Goal: Task Accomplishment & Management: Complete application form

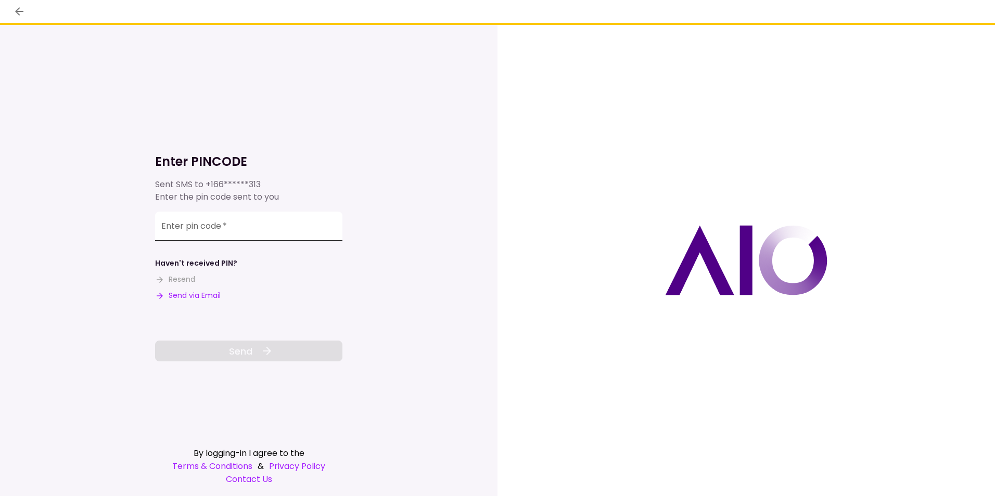
click at [219, 233] on input "Enter pin code   *" at bounding box center [248, 226] width 187 height 29
click at [199, 292] on button "Send via Email" at bounding box center [188, 295] width 66 height 11
click at [219, 224] on div "Enter pin code   *" at bounding box center [248, 226] width 187 height 29
click at [251, 225] on input "Enter pin code   *" at bounding box center [248, 226] width 187 height 29
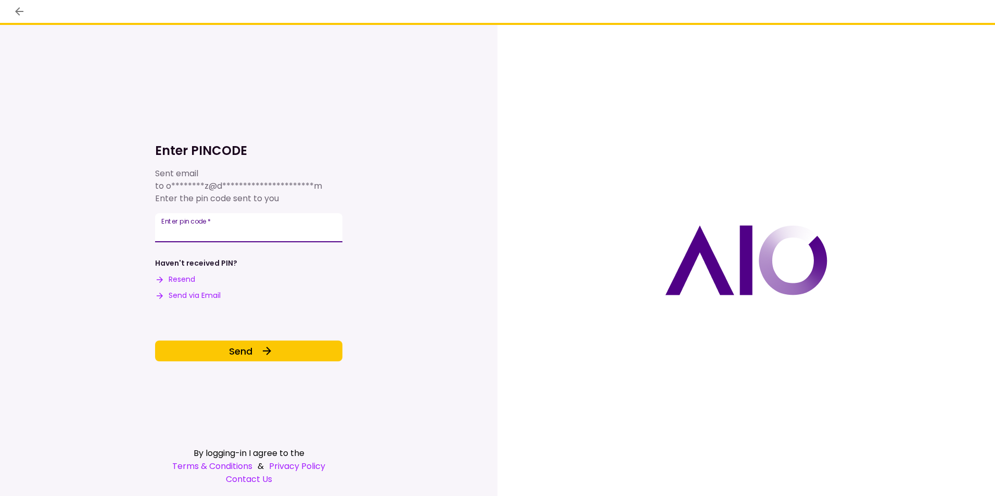
type input "******"
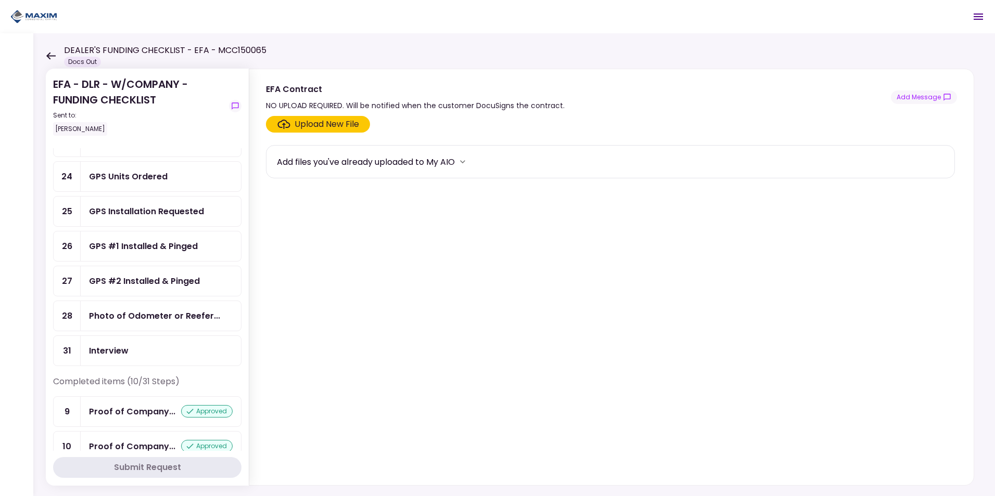
scroll to position [479, 0]
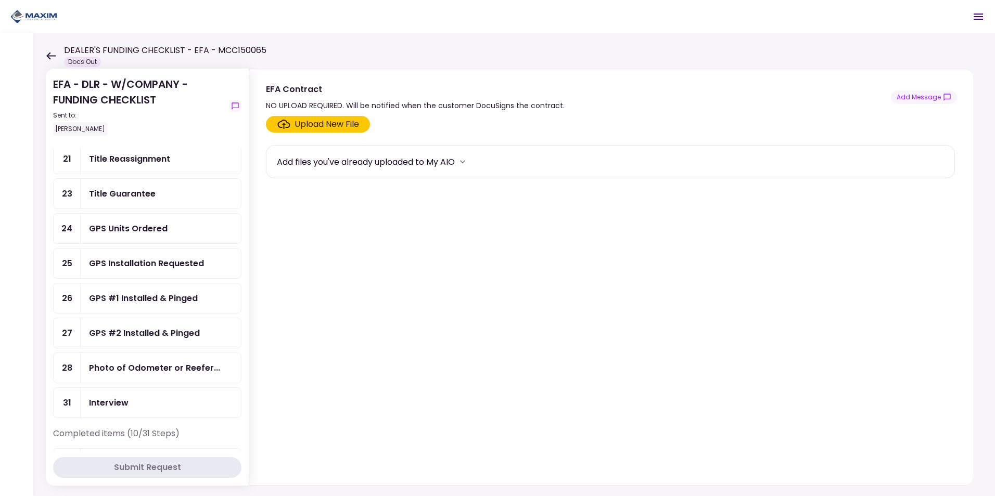
click at [161, 235] on div "GPS Units Ordered" at bounding box center [128, 228] width 79 height 13
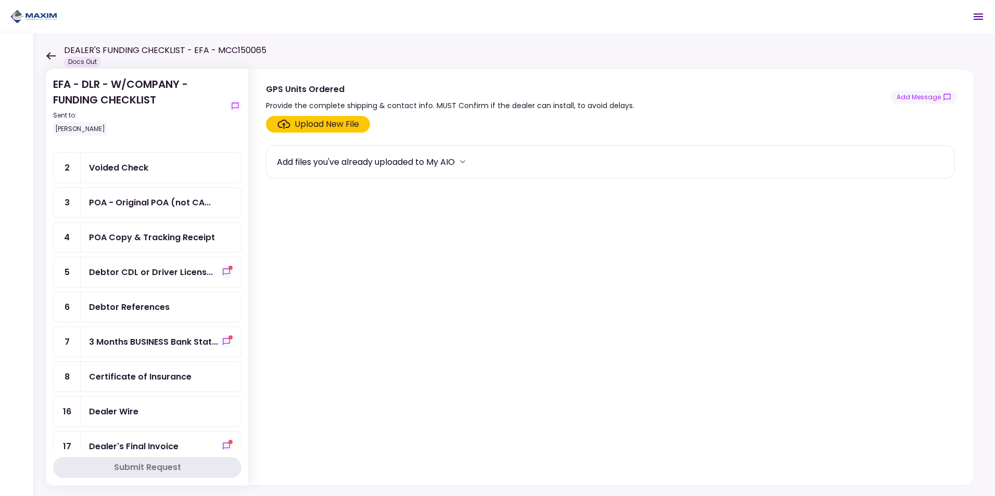
scroll to position [52, 0]
click at [222, 271] on icon "show-messages" at bounding box center [226, 271] width 8 height 8
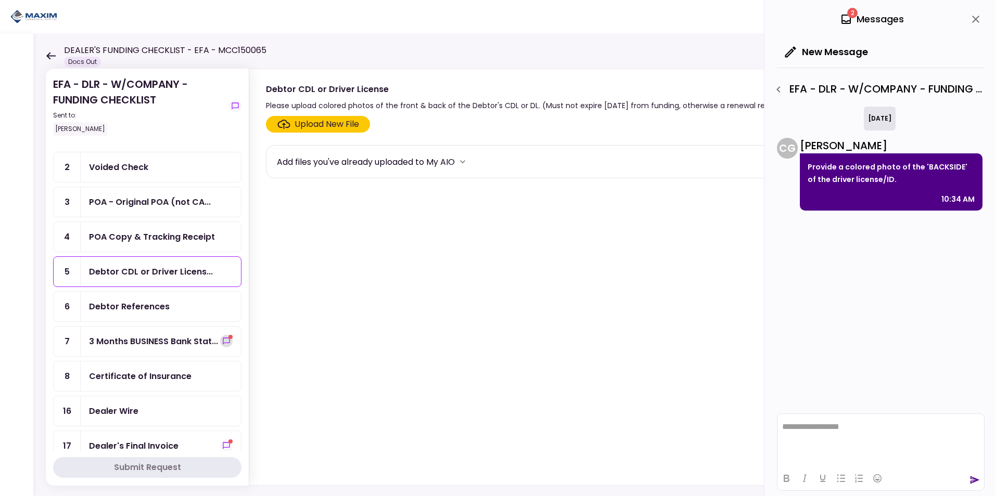
click at [226, 339] on button "show-messages" at bounding box center [226, 341] width 12 height 12
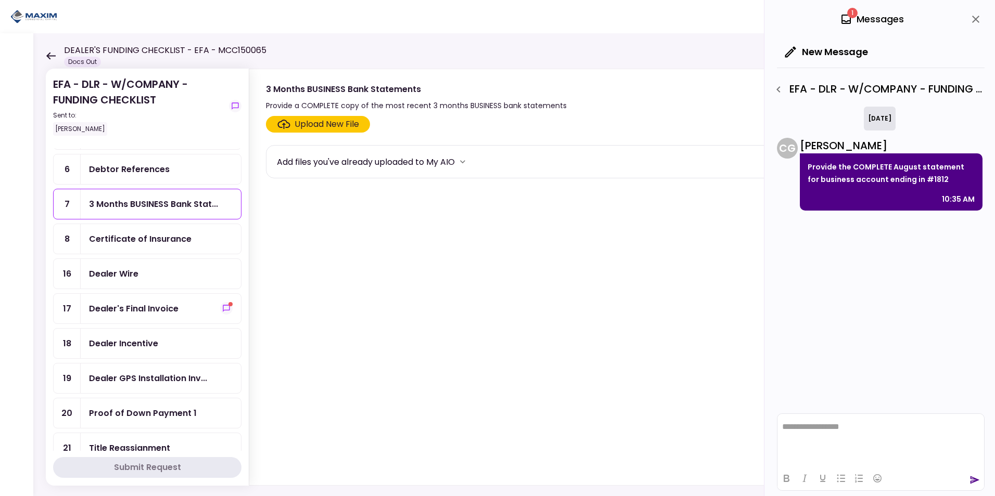
scroll to position [208, 0]
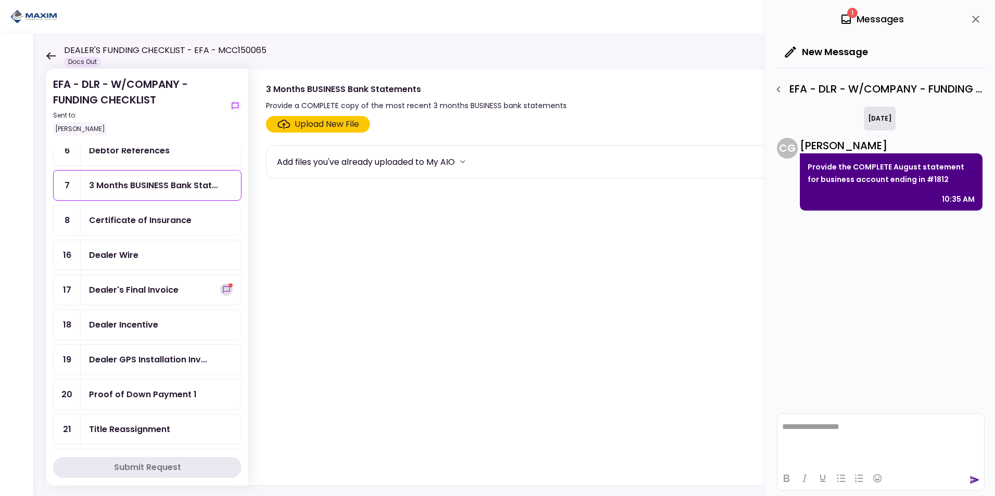
click at [222, 286] on icon "show-messages" at bounding box center [226, 290] width 8 height 8
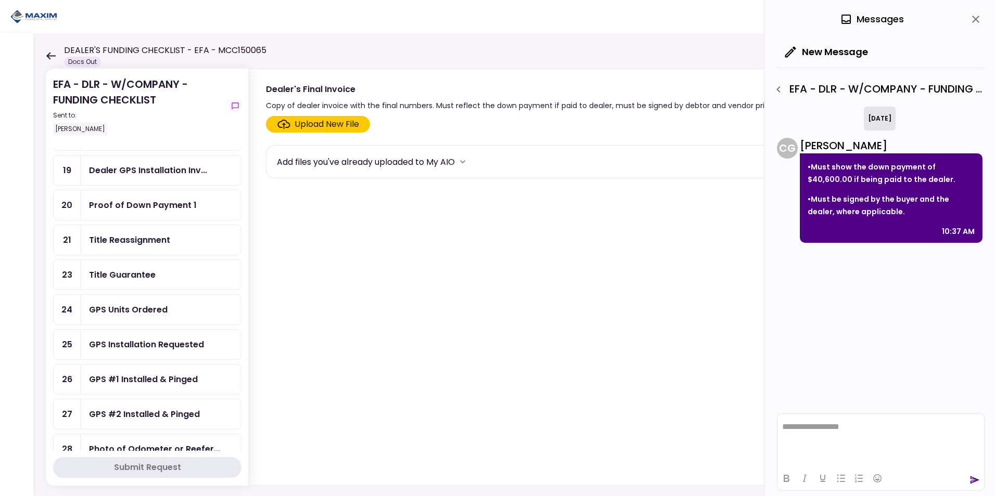
scroll to position [416, 0]
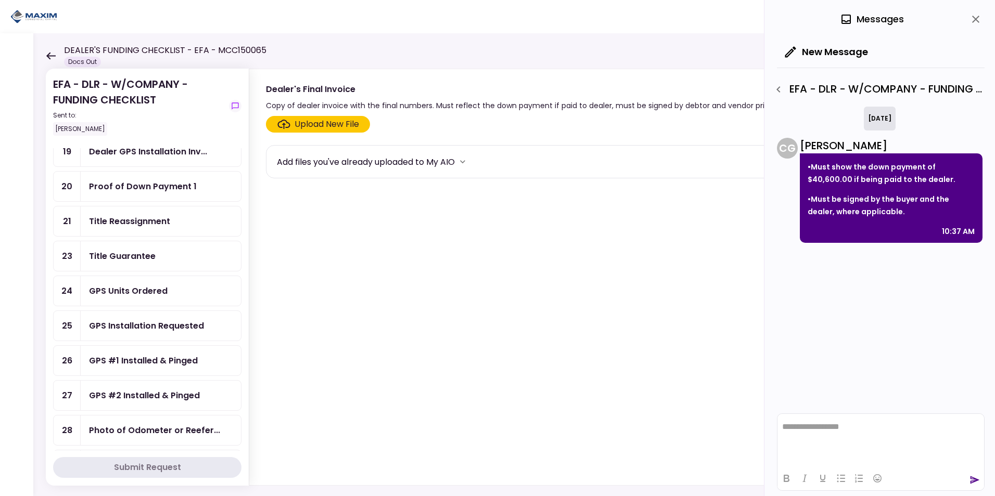
click at [182, 331] on div "GPS Installation Requested" at bounding box center [146, 326] width 115 height 13
click at [970, 20] on icon "close" at bounding box center [976, 19] width 12 height 12
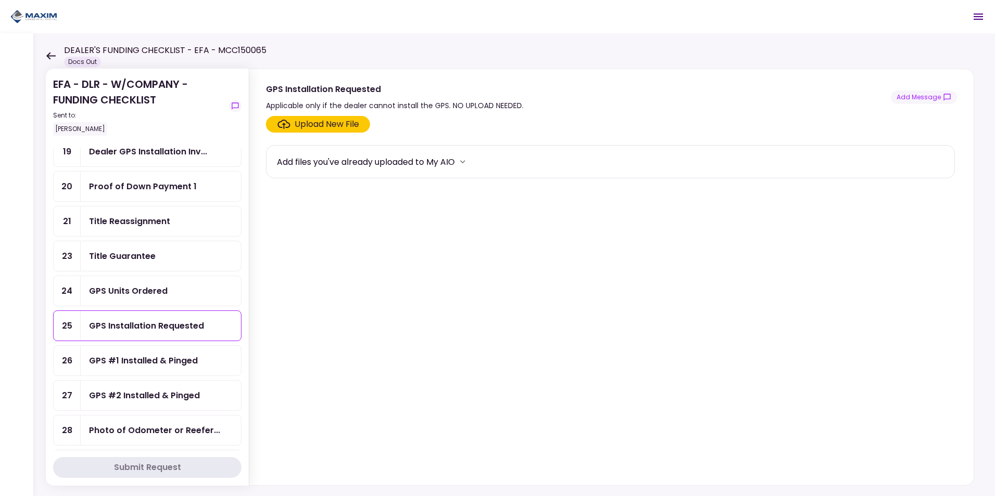
click at [111, 329] on div "GPS Installation Requested" at bounding box center [146, 326] width 115 height 13
click at [926, 103] on button "Add Message" at bounding box center [924, 98] width 66 height 14
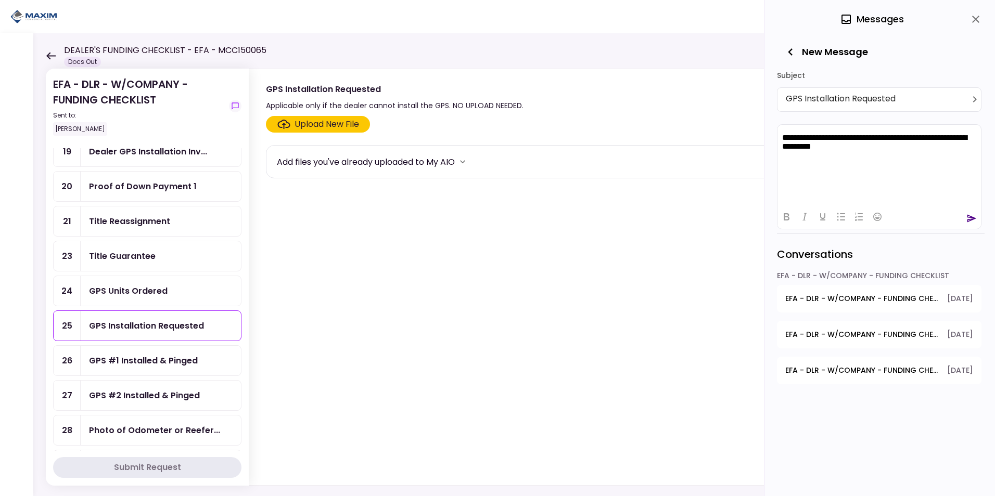
click at [875, 154] on body "**********" at bounding box center [879, 159] width 195 height 53
click at [831, 169] on body "**********" at bounding box center [879, 159] width 195 height 53
click at [819, 163] on p "Rich Text Area. Press ALT-0 for help." at bounding box center [879, 164] width 194 height 9
click at [974, 219] on icon "send" at bounding box center [971, 218] width 9 height 8
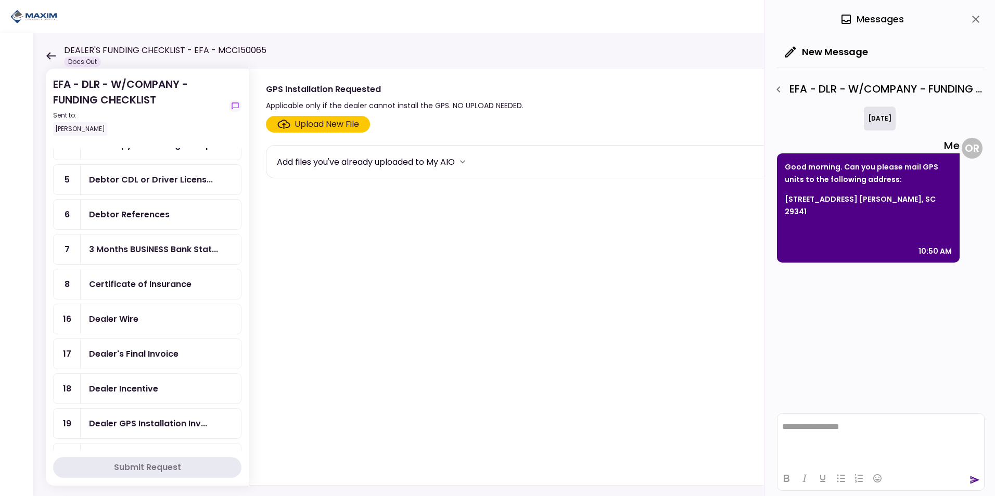
scroll to position [156, 0]
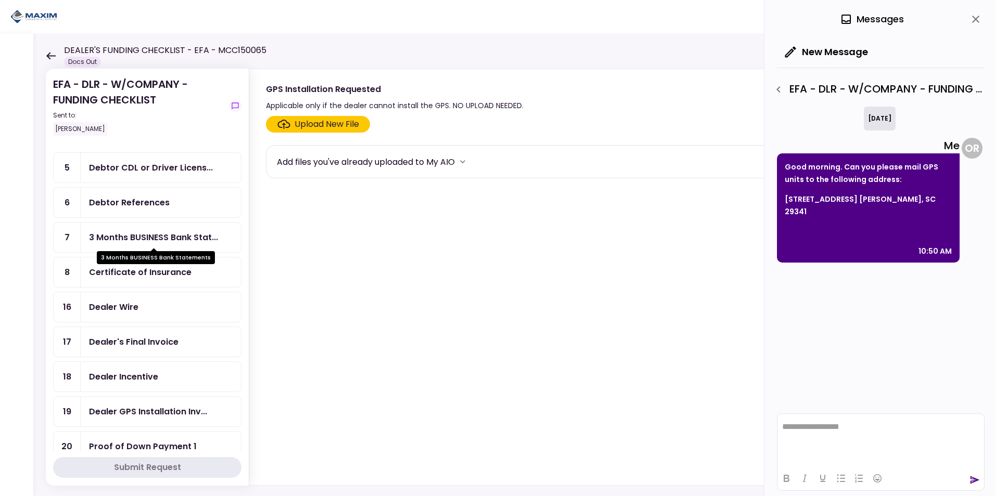
click at [159, 237] on div "3 Months BUSINESS Bank Stat..." at bounding box center [153, 237] width 129 height 13
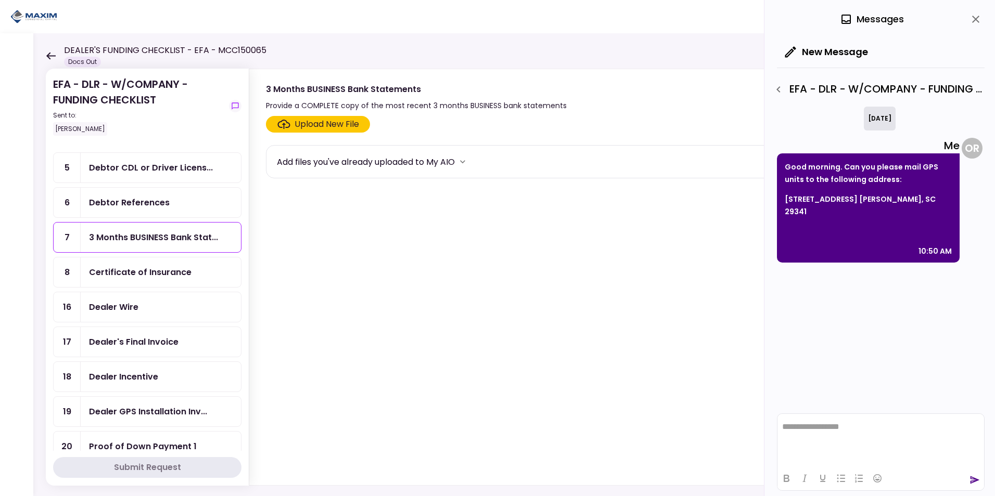
click at [973, 19] on icon "close" at bounding box center [976, 19] width 12 height 12
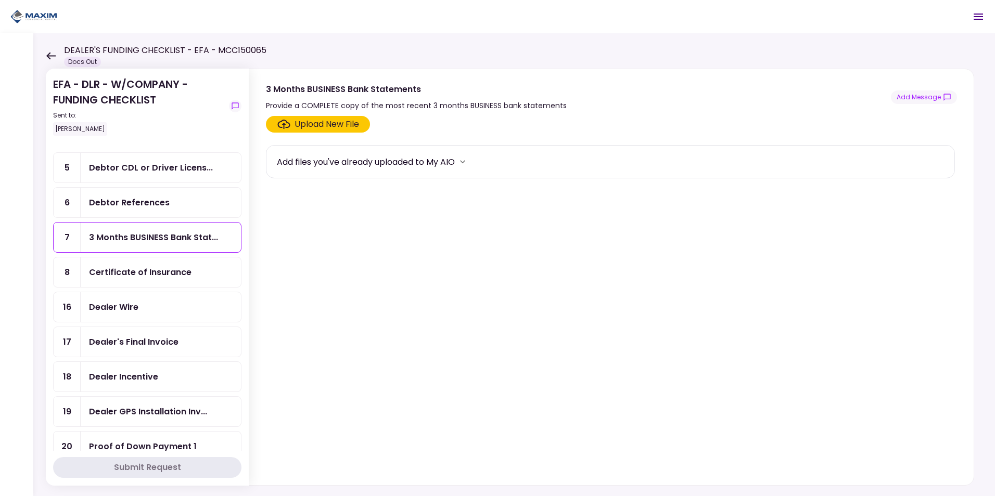
click at [157, 246] on div "3 Months BUSINESS Bank Stat..." at bounding box center [161, 238] width 160 height 30
click at [908, 99] on button "Add Message" at bounding box center [924, 98] width 66 height 14
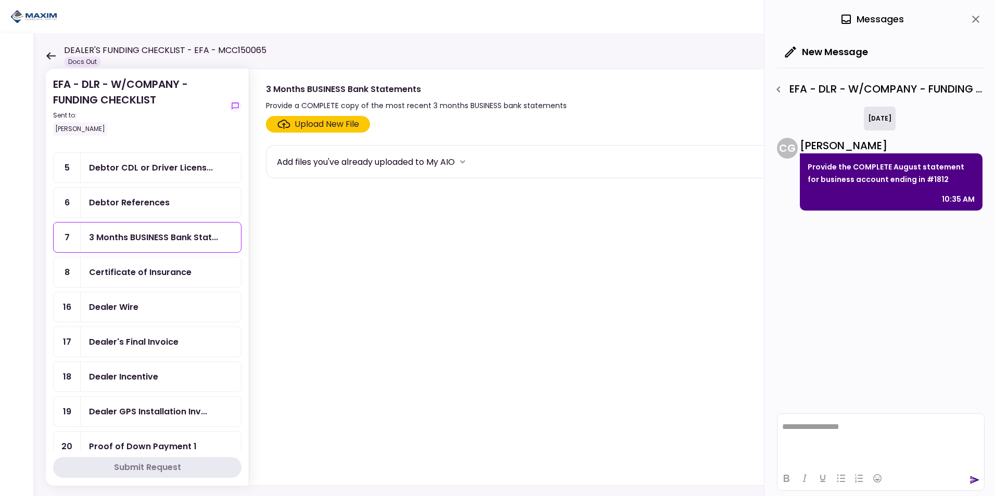
click at [677, 258] on section "Upload New File Add files you've already uploaded to My AIO" at bounding box center [611, 298] width 691 height 365
click at [308, 123] on div "Upload New File" at bounding box center [327, 124] width 65 height 12
click at [0, 0] on input "Upload New File" at bounding box center [0, 0] width 0 height 0
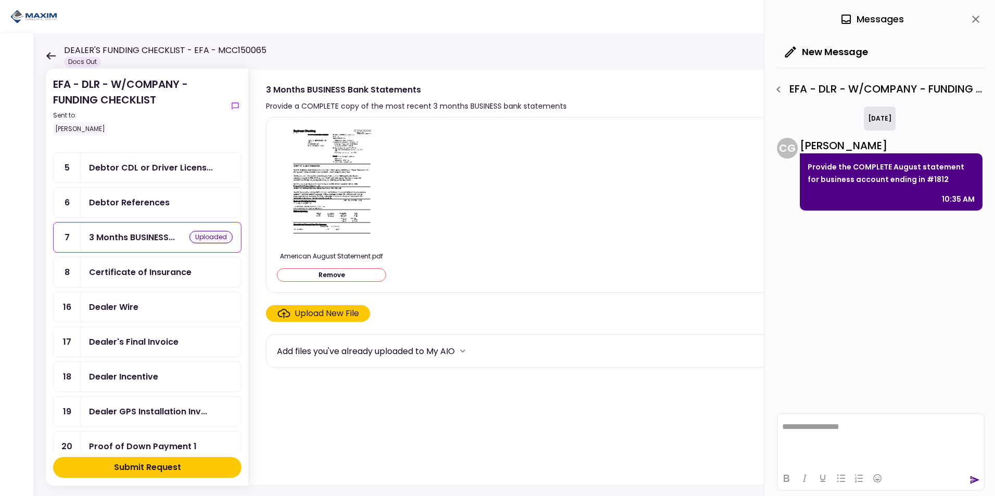
click at [161, 465] on div "Submit Request" at bounding box center [147, 468] width 67 height 12
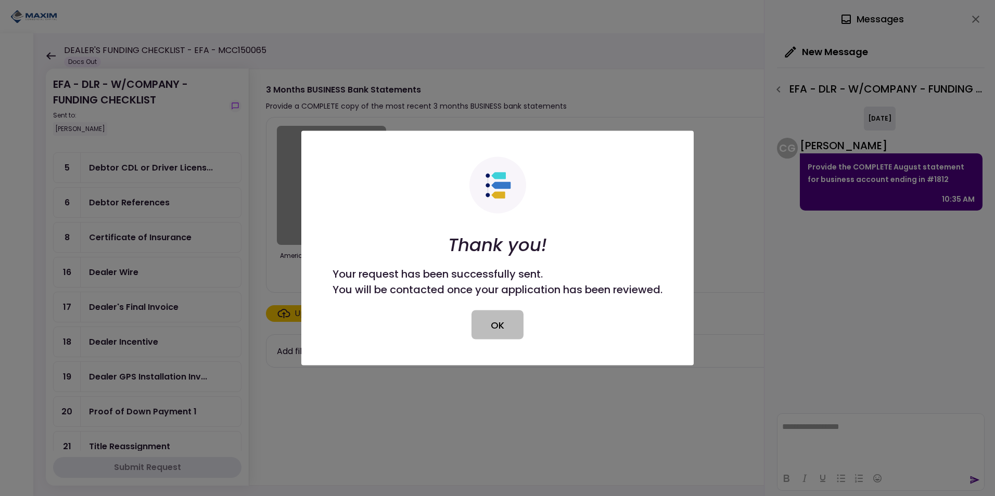
click at [501, 330] on button "OK" at bounding box center [498, 325] width 52 height 29
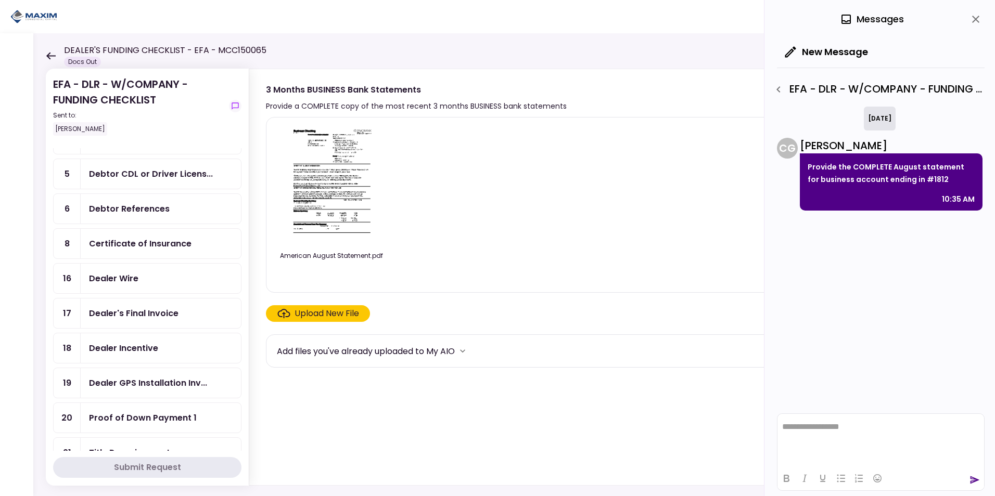
scroll to position [156, 0]
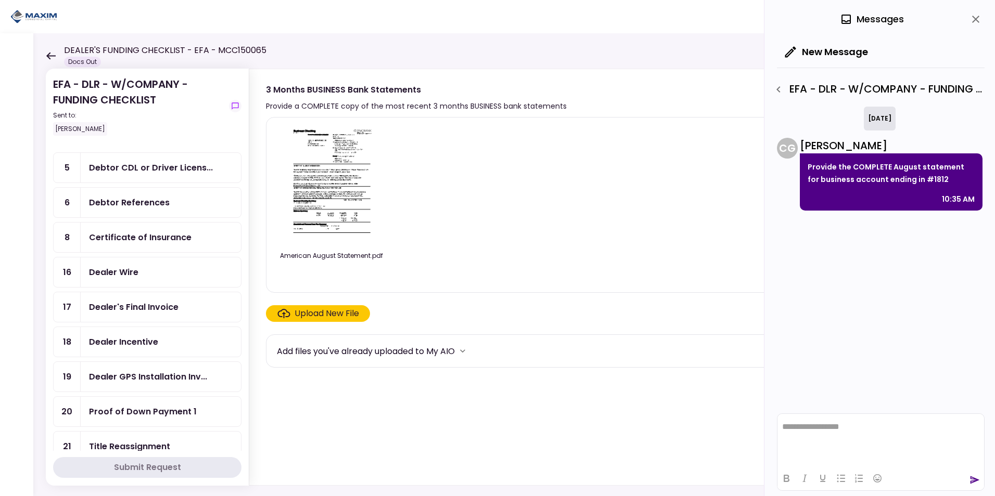
click at [149, 276] on div "Dealer Wire" at bounding box center [161, 272] width 144 height 13
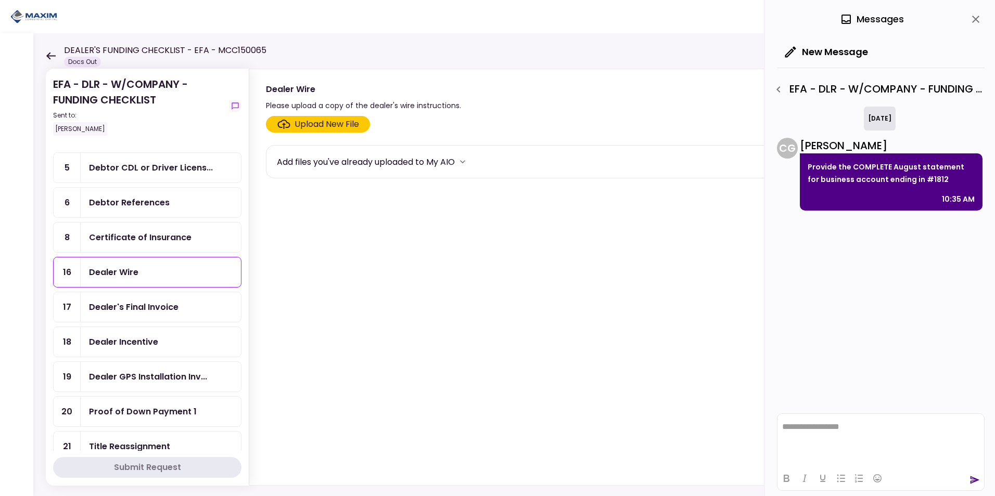
click at [322, 123] on div "Upload New File" at bounding box center [327, 124] width 65 height 12
click at [0, 0] on input "Upload New File" at bounding box center [0, 0] width 0 height 0
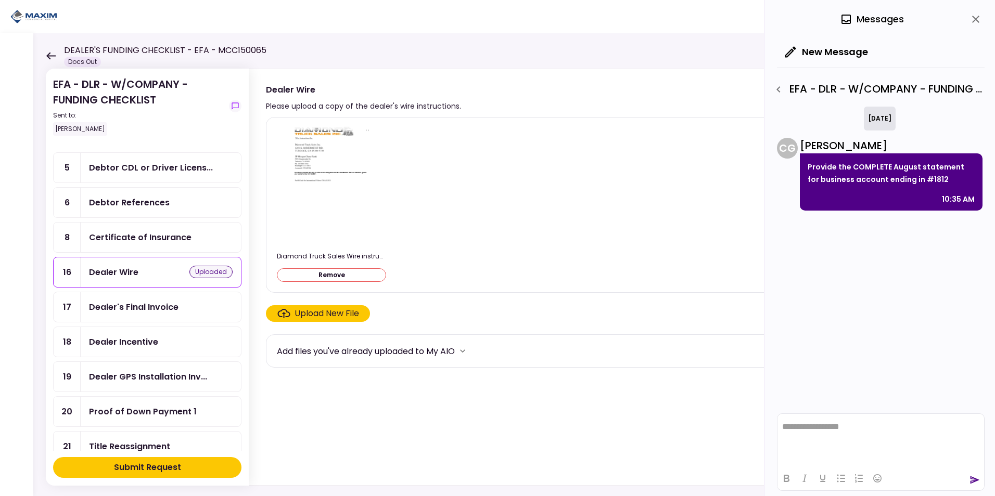
click at [164, 462] on div "Submit Request" at bounding box center [147, 468] width 67 height 12
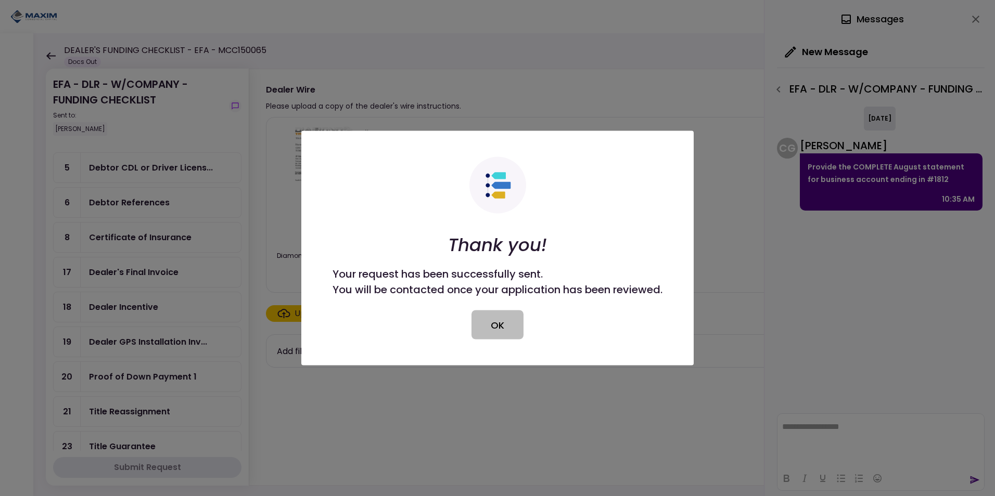
click at [503, 318] on button "OK" at bounding box center [498, 325] width 52 height 29
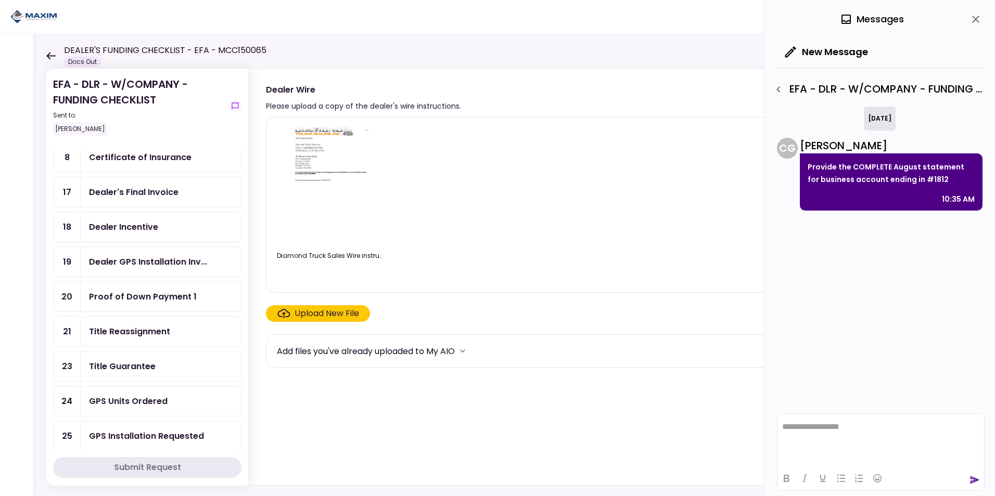
scroll to position [260, 0]
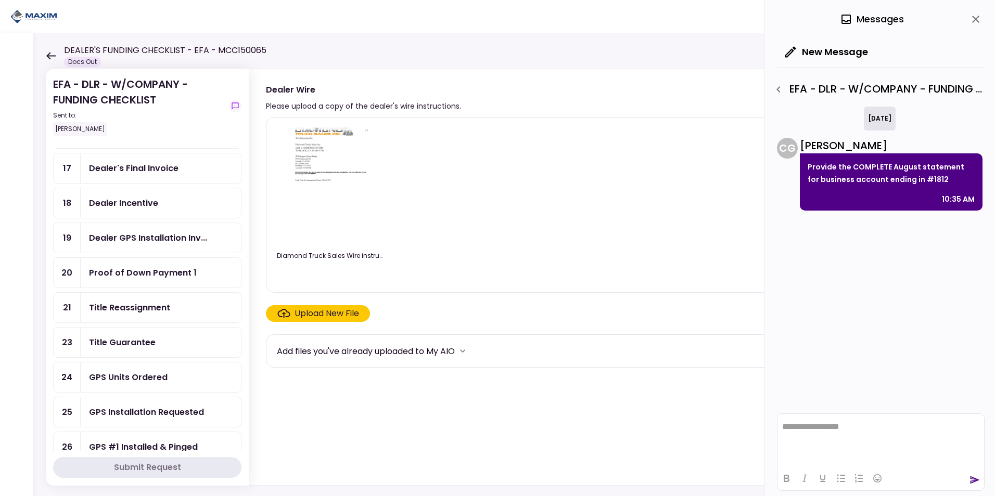
click at [143, 339] on div "Title Guarantee" at bounding box center [122, 342] width 67 height 13
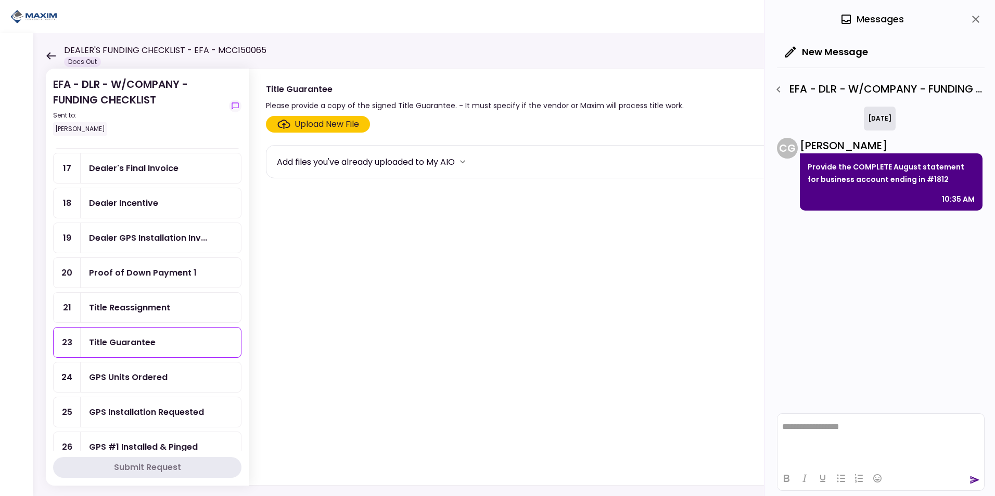
click at [306, 126] on div "Upload New File" at bounding box center [327, 124] width 65 height 12
click at [0, 0] on input "Upload New File" at bounding box center [0, 0] width 0 height 0
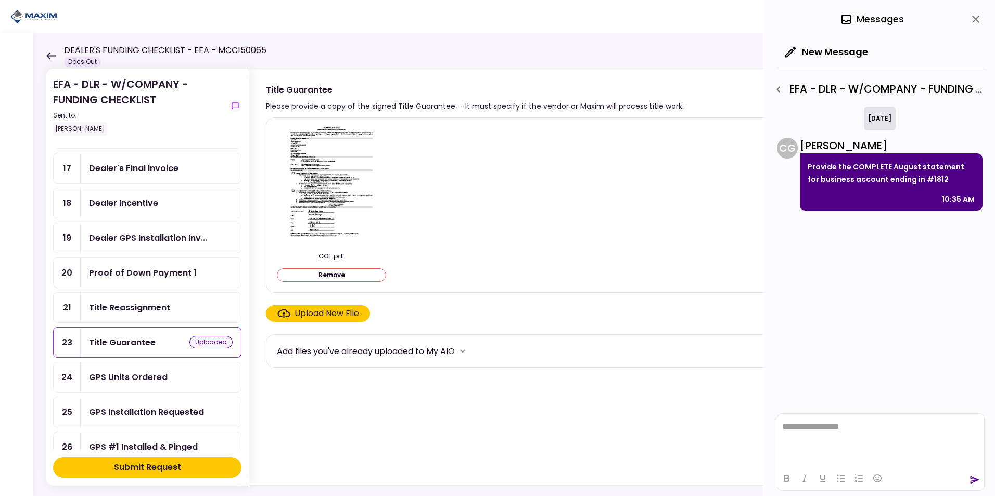
click at [139, 465] on div "Submit Request" at bounding box center [147, 468] width 67 height 12
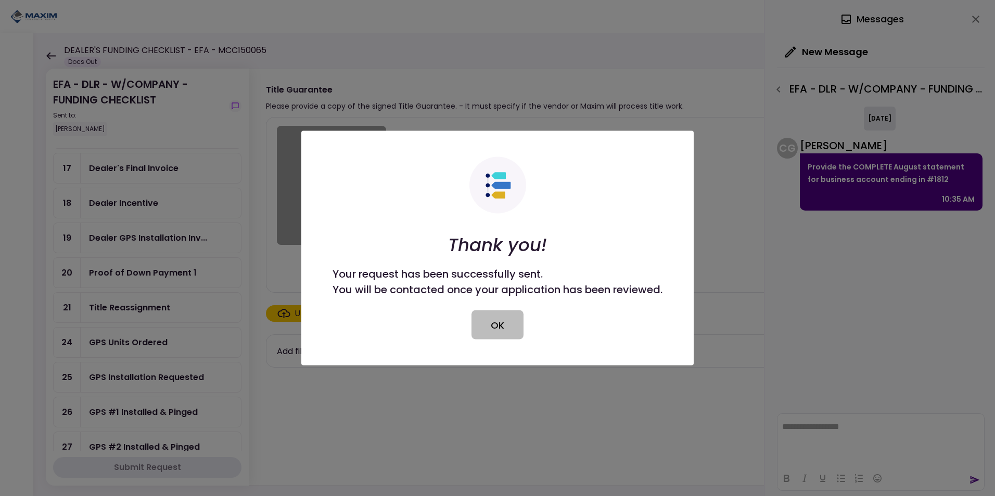
click at [504, 321] on button "OK" at bounding box center [498, 325] width 52 height 29
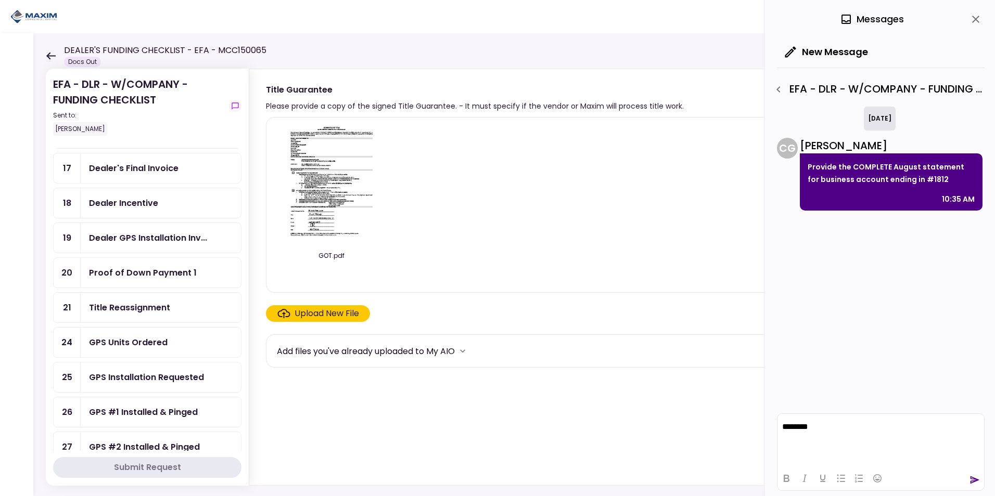
click at [975, 479] on icon "send" at bounding box center [975, 481] width 9 height 8
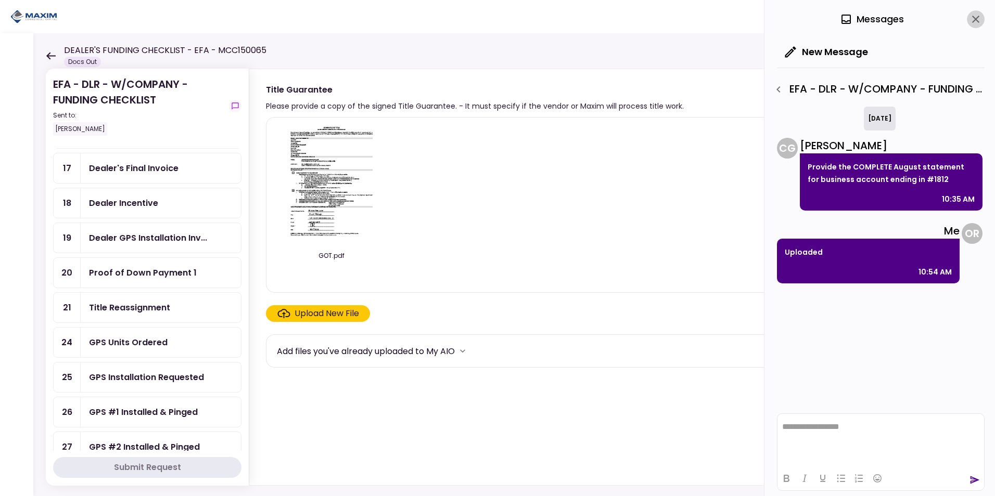
click at [979, 20] on icon "close" at bounding box center [976, 19] width 12 height 12
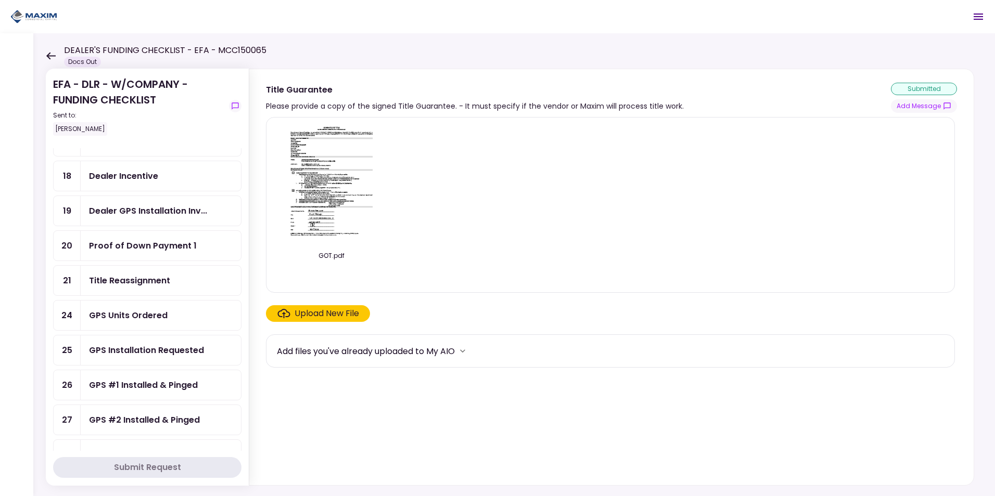
scroll to position [312, 0]
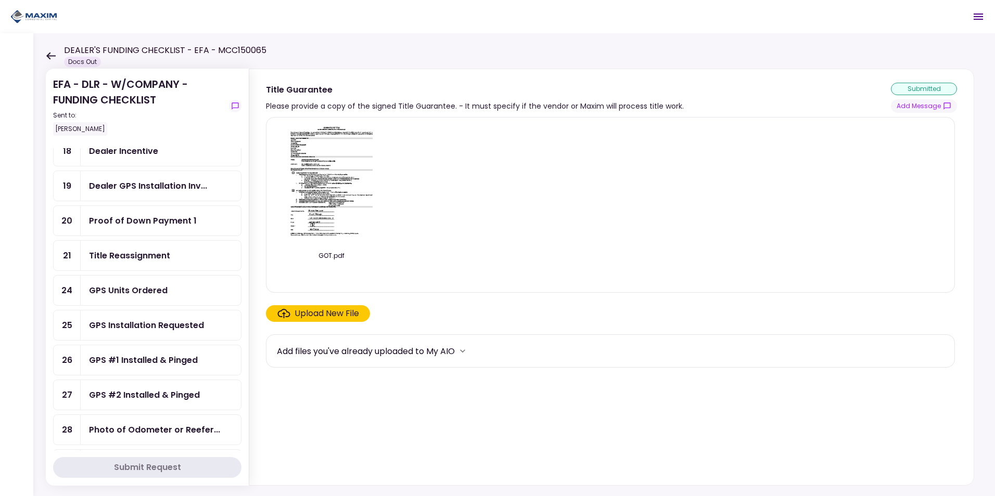
click at [149, 253] on div "Title Reassignment" at bounding box center [129, 255] width 81 height 13
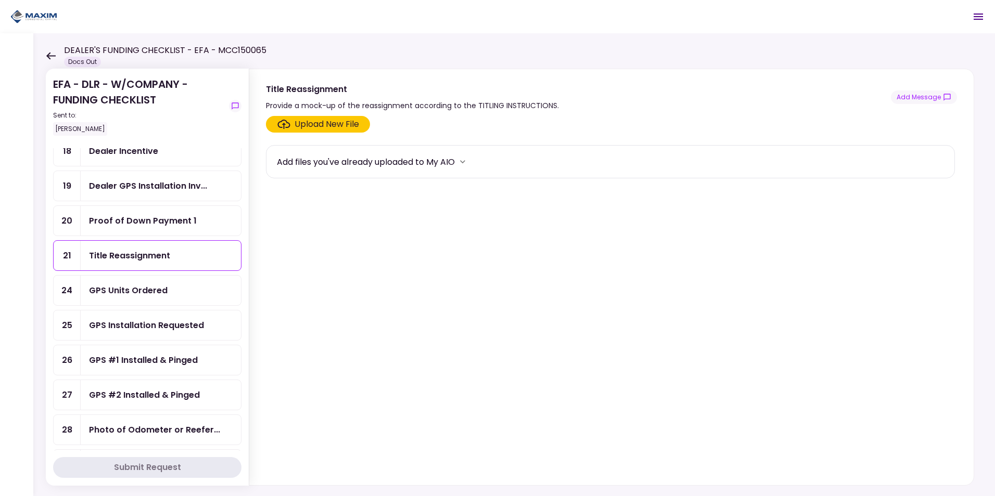
click at [309, 123] on div "Upload New File" at bounding box center [327, 124] width 65 height 12
click at [0, 0] on input "Upload New File" at bounding box center [0, 0] width 0 height 0
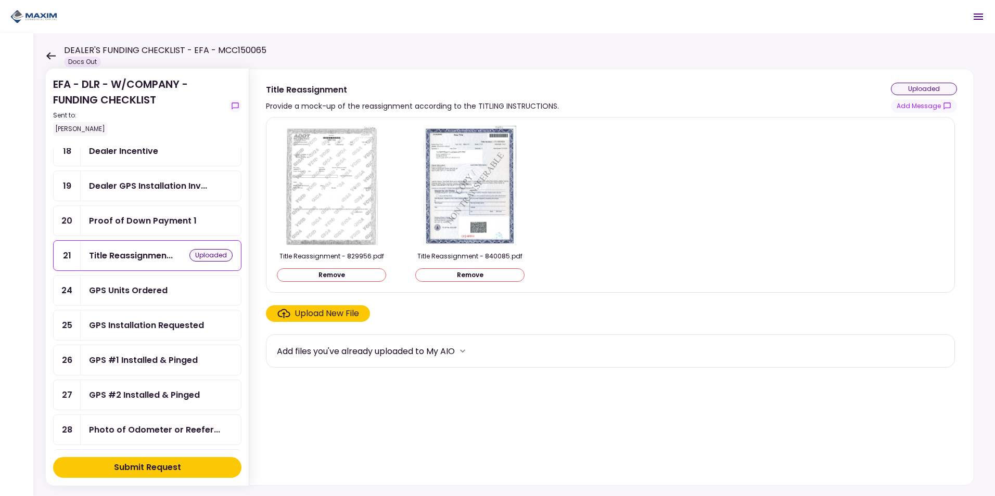
click at [156, 472] on div "Submit Request" at bounding box center [147, 468] width 67 height 12
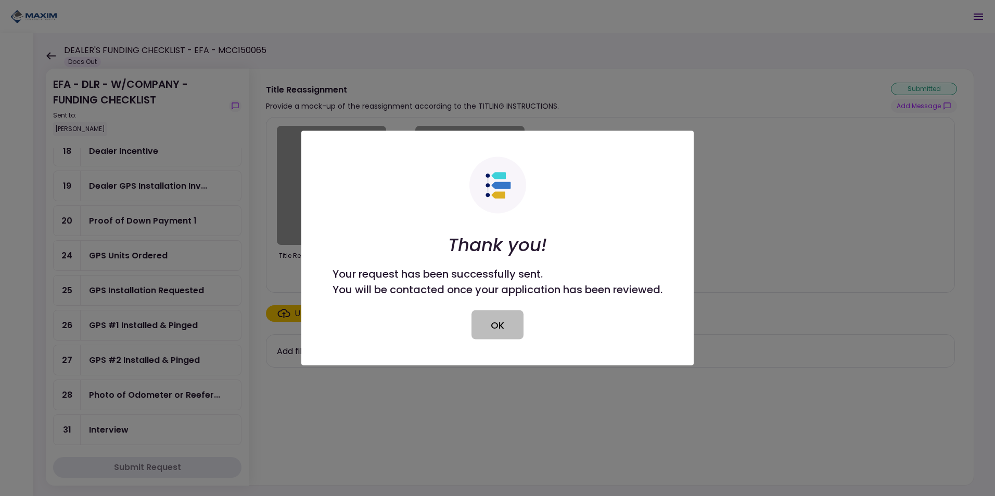
click at [493, 317] on button "OK" at bounding box center [498, 325] width 52 height 29
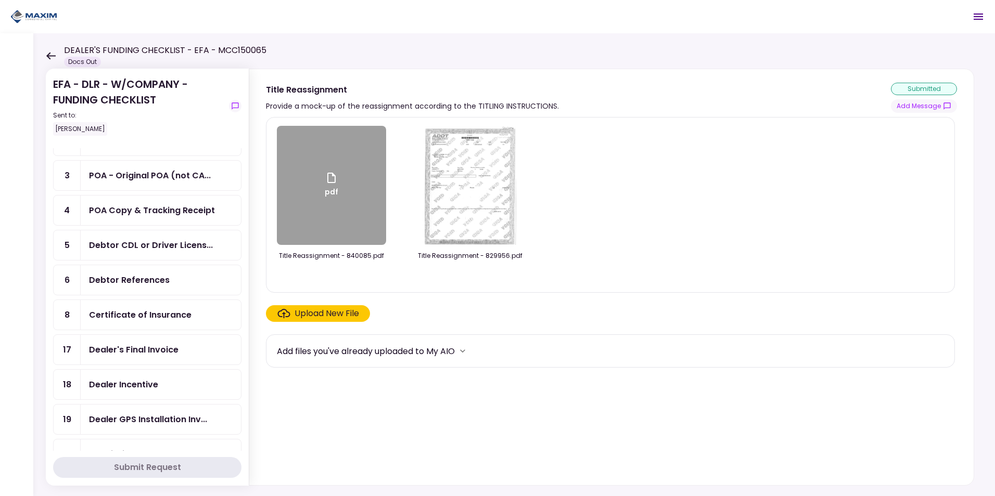
scroll to position [104, 0]
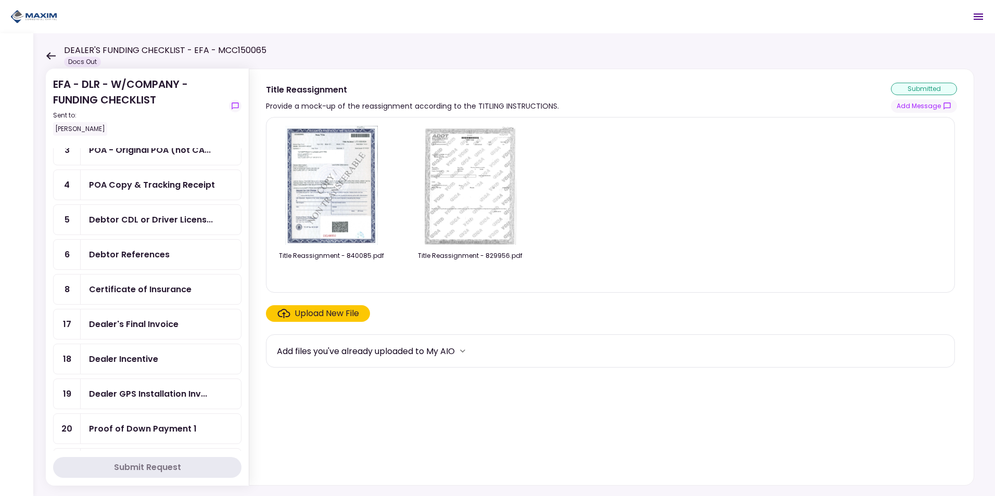
click at [145, 364] on div "Dealer Incentive" at bounding box center [123, 359] width 69 height 13
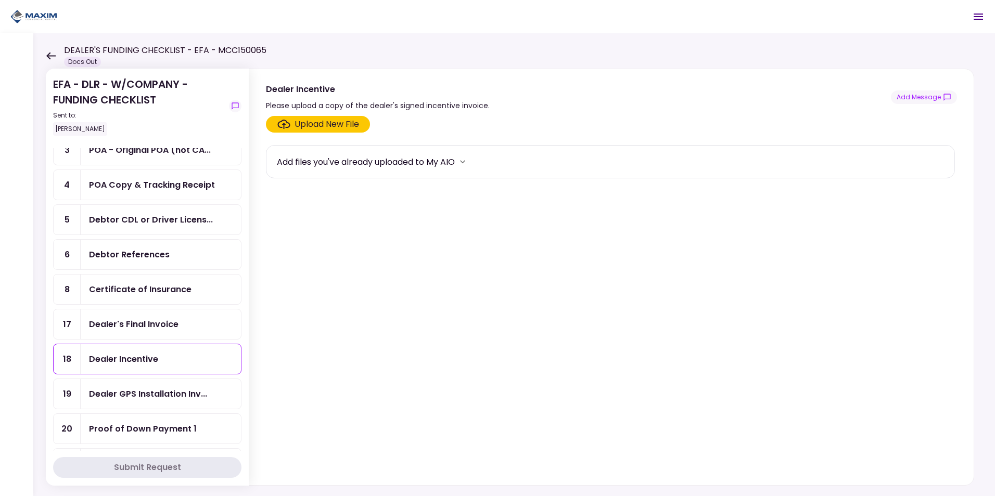
click at [312, 130] on div "Upload New File" at bounding box center [327, 124] width 65 height 12
click at [0, 0] on input "Upload New File" at bounding box center [0, 0] width 0 height 0
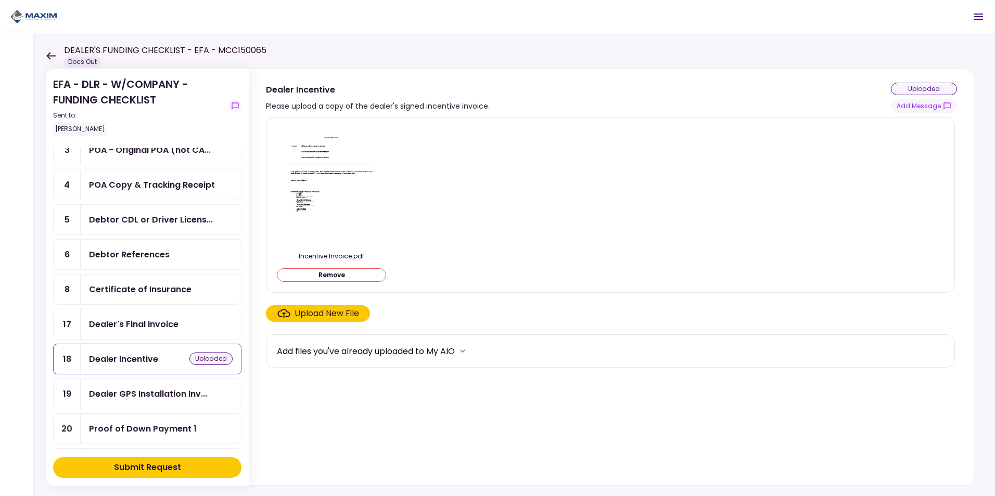
click at [141, 466] on div "Submit Request" at bounding box center [147, 468] width 67 height 12
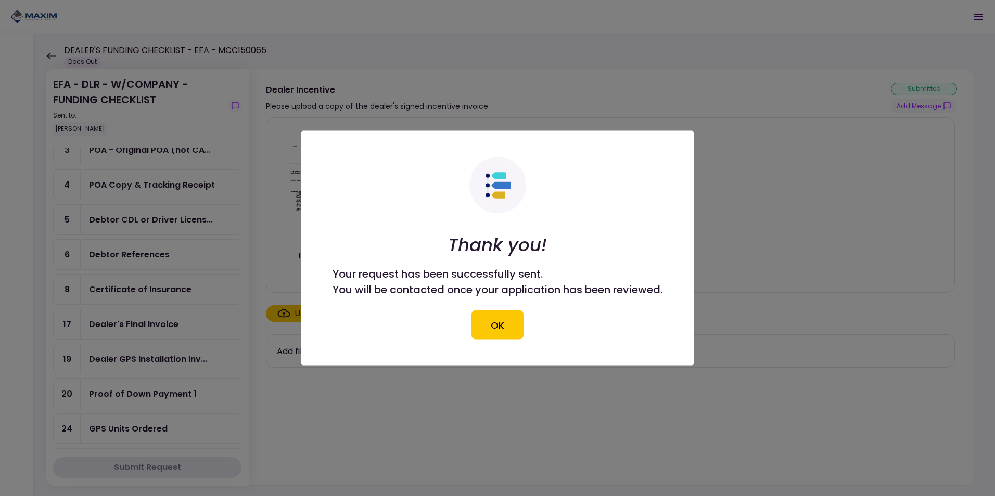
click at [488, 319] on button "OK" at bounding box center [498, 325] width 52 height 29
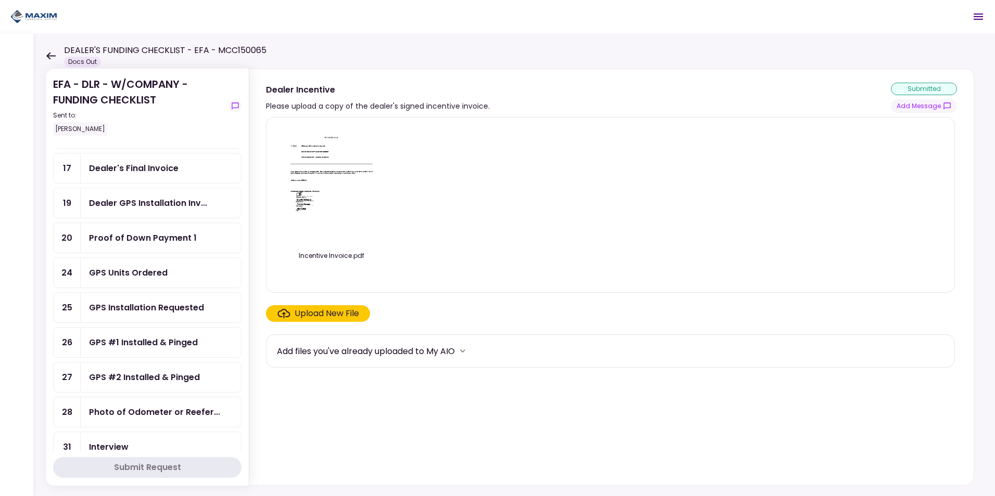
scroll to position [312, 0]
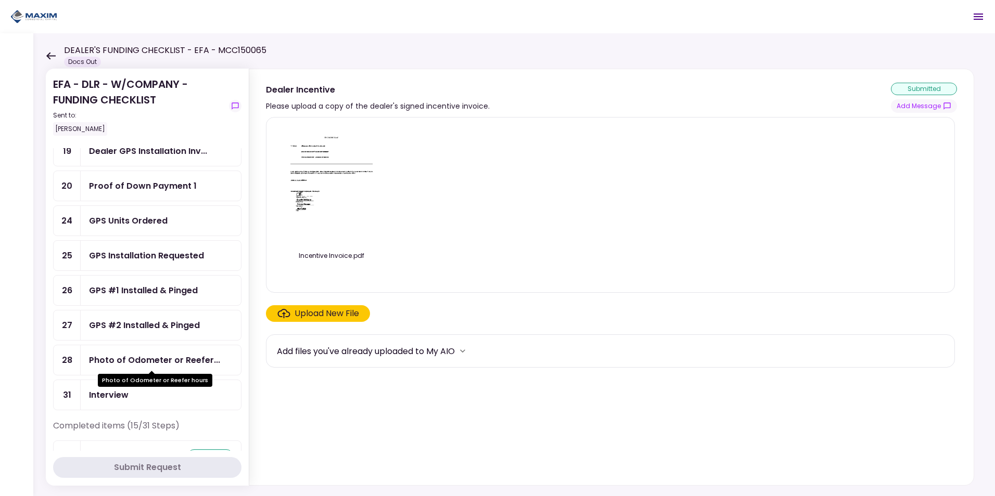
click at [155, 362] on div "Photo of Odometer or Reefer..." at bounding box center [154, 360] width 131 height 13
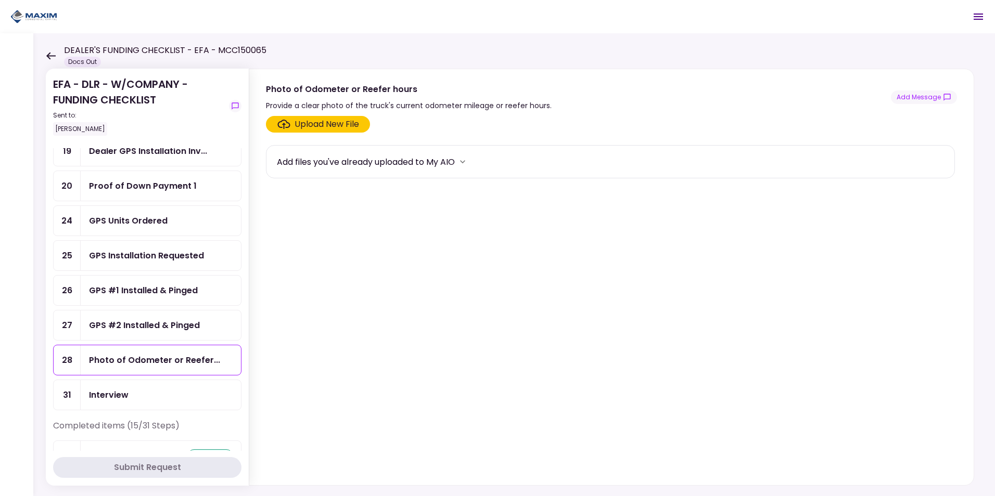
click at [344, 128] on div "Upload New File" at bounding box center [327, 124] width 65 height 12
click at [0, 0] on input "Upload New File" at bounding box center [0, 0] width 0 height 0
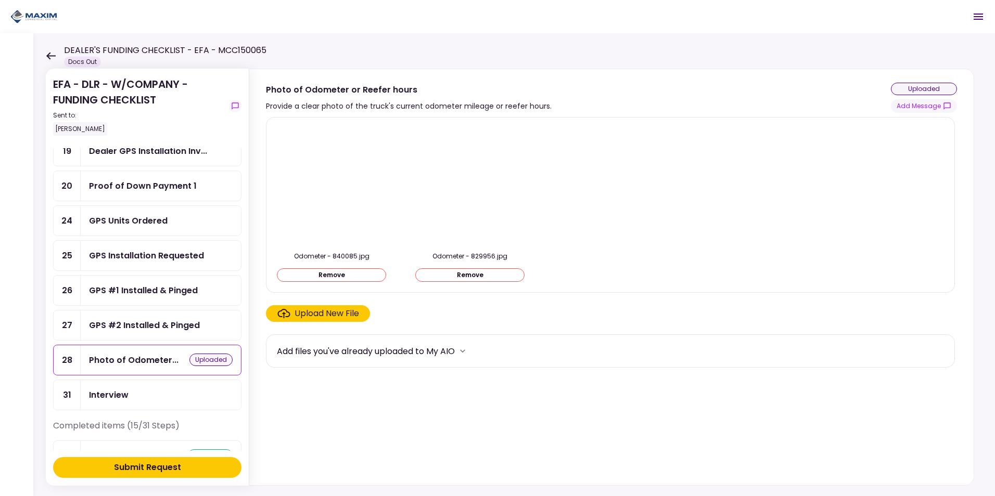
click at [144, 464] on div "Submit Request" at bounding box center [147, 468] width 67 height 12
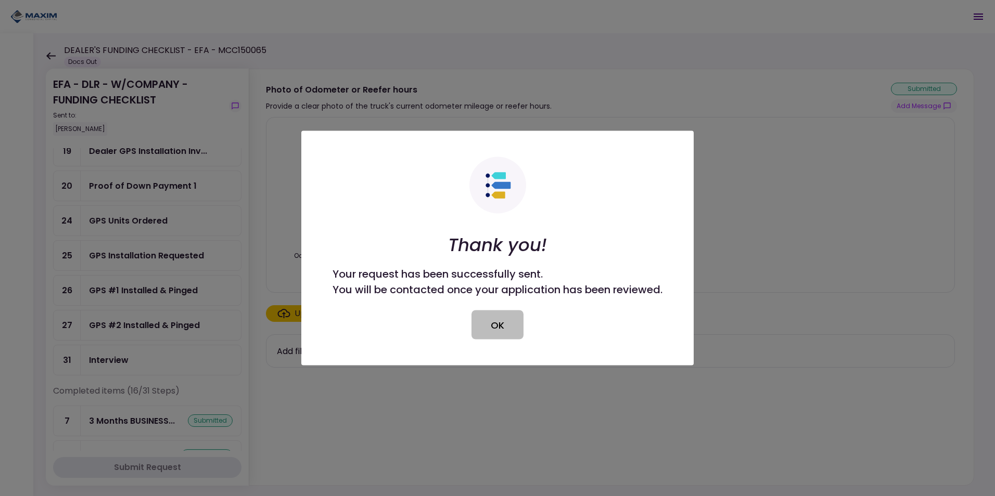
click at [519, 317] on button "OK" at bounding box center [498, 325] width 52 height 29
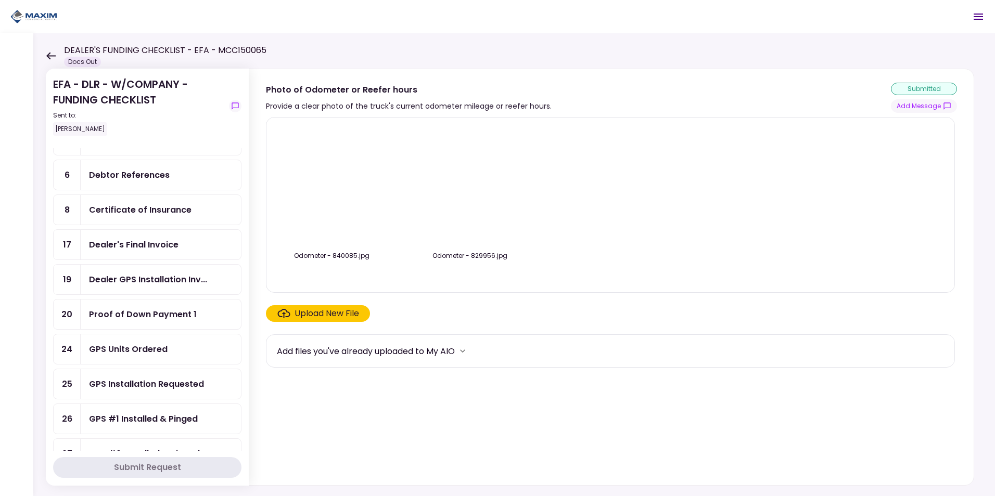
scroll to position [208, 0]
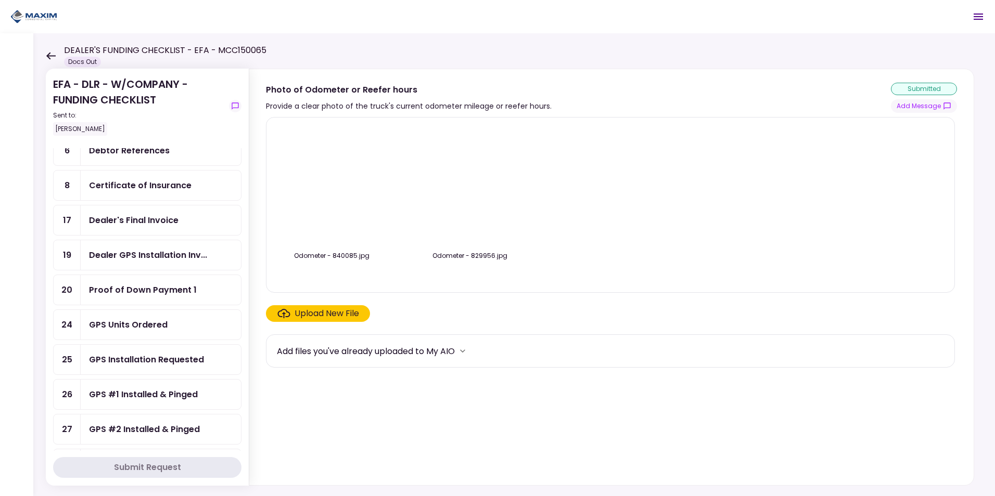
click at [150, 225] on div "Dealer's Final Invoice" at bounding box center [134, 220] width 90 height 13
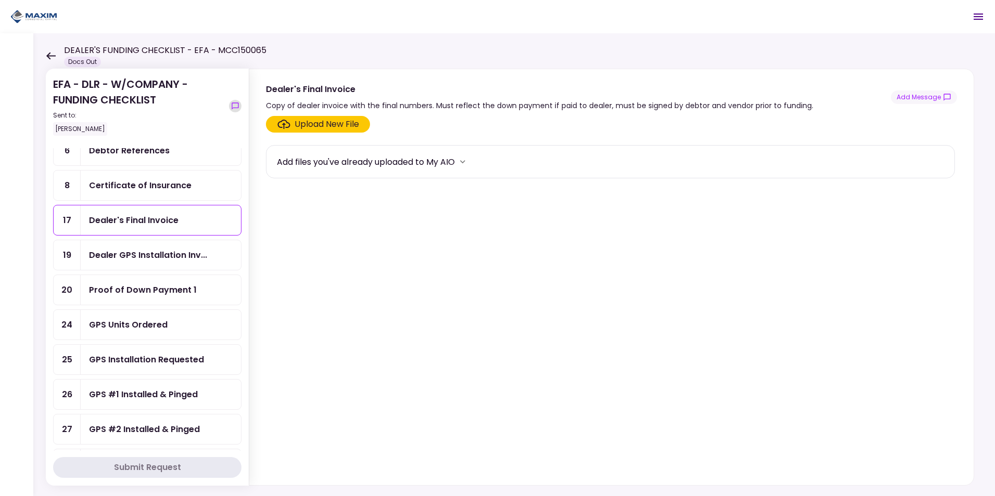
click at [235, 107] on icon "show-messages" at bounding box center [235, 106] width 8 height 8
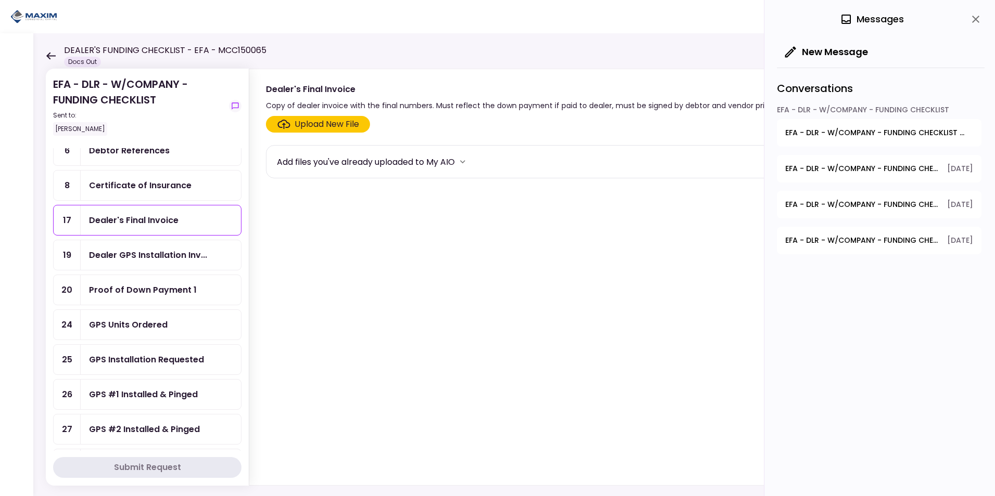
click at [883, 242] on span "EFA - DLR - W/COMPANY - FUNDING CHECKLIST - Debtor CDL or Driver License" at bounding box center [862, 240] width 155 height 11
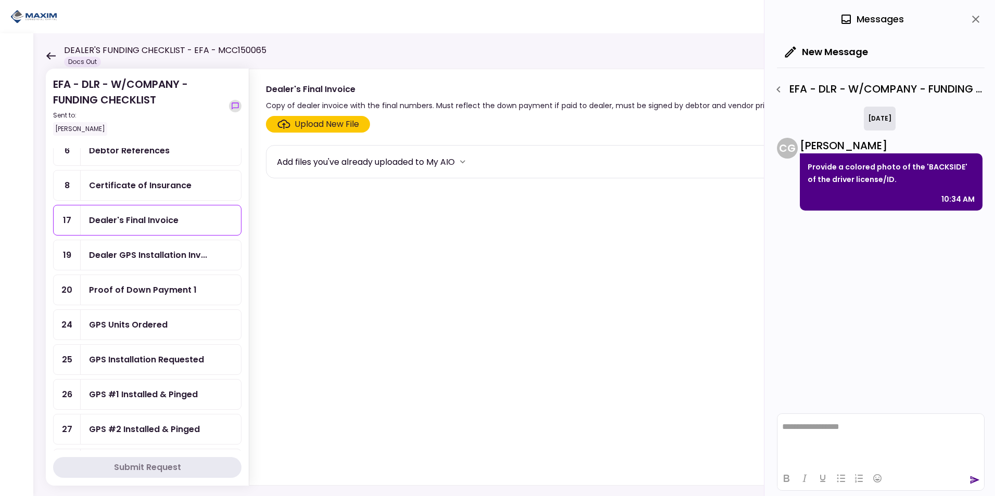
click at [236, 108] on icon "show-messages" at bounding box center [235, 106] width 7 height 7
click at [975, 22] on icon "close" at bounding box center [976, 19] width 12 height 12
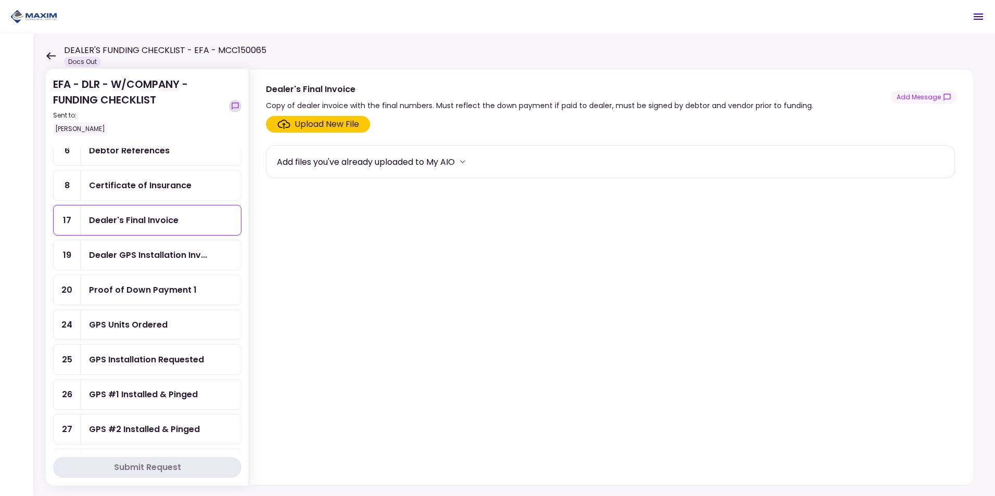
click at [240, 108] on button "show-messages" at bounding box center [235, 106] width 12 height 12
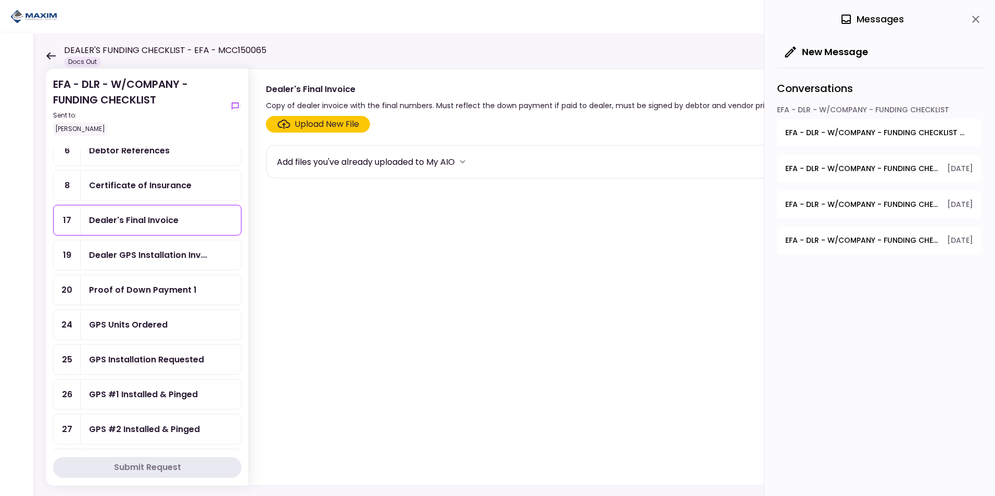
click at [885, 199] on span "EFA - DLR - W/COMPANY - FUNDING CHECKLIST - 3 Months BUSINESS Bank Statements" at bounding box center [862, 204] width 155 height 11
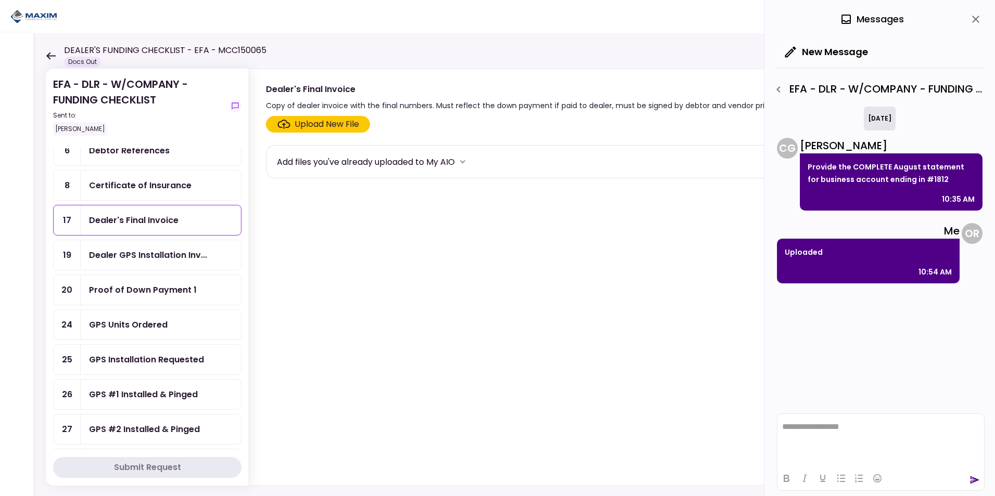
click at [882, 21] on div "0 Messages" at bounding box center [872, 19] width 64 height 16
click at [969, 16] on button "close" at bounding box center [976, 19] width 18 height 18
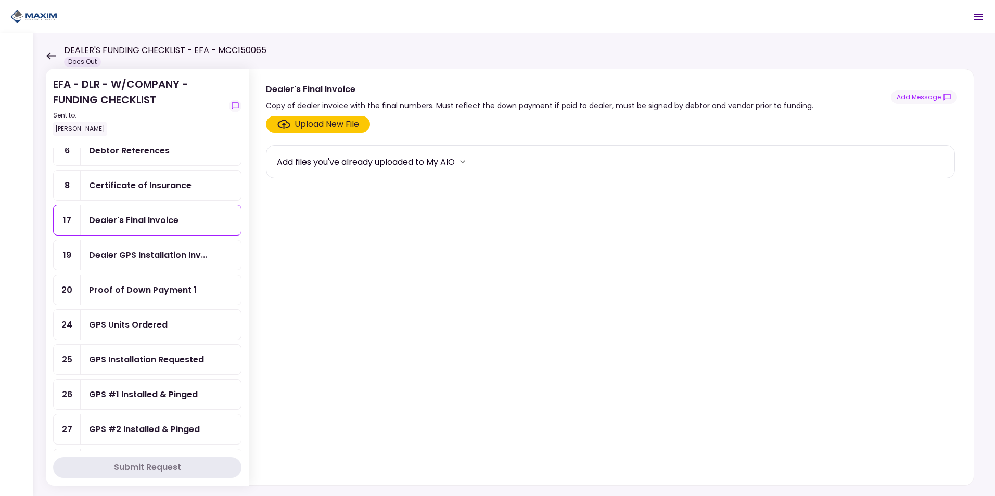
click at [227, 109] on div "EFA - DLR - W/COMPANY - FUNDING CHECKLIST Sent to: Orlando Rodriguez" at bounding box center [147, 113] width 188 height 72
click at [235, 107] on icon "show-messages" at bounding box center [235, 106] width 8 height 8
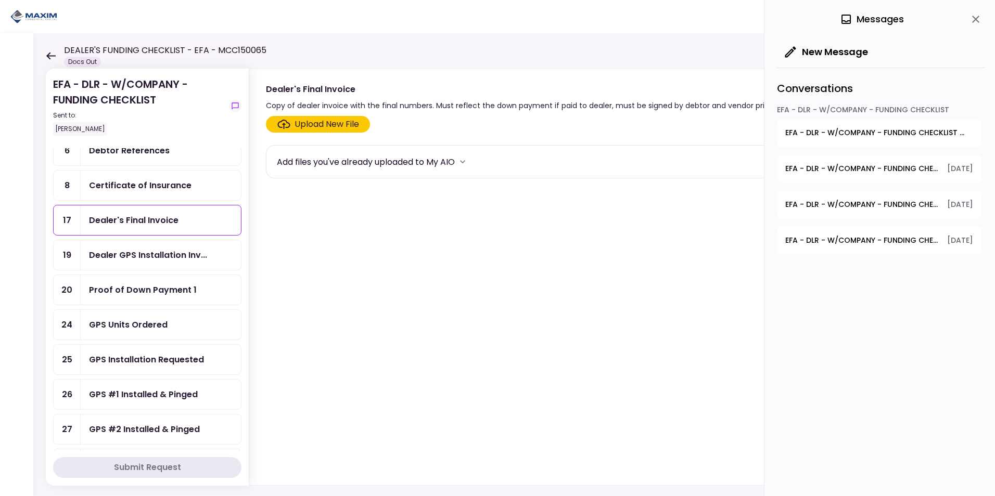
click at [877, 165] on span "EFA - DLR - W/COMPANY - FUNDING CHECKLIST - Dealer's Final Invoice" at bounding box center [862, 168] width 155 height 11
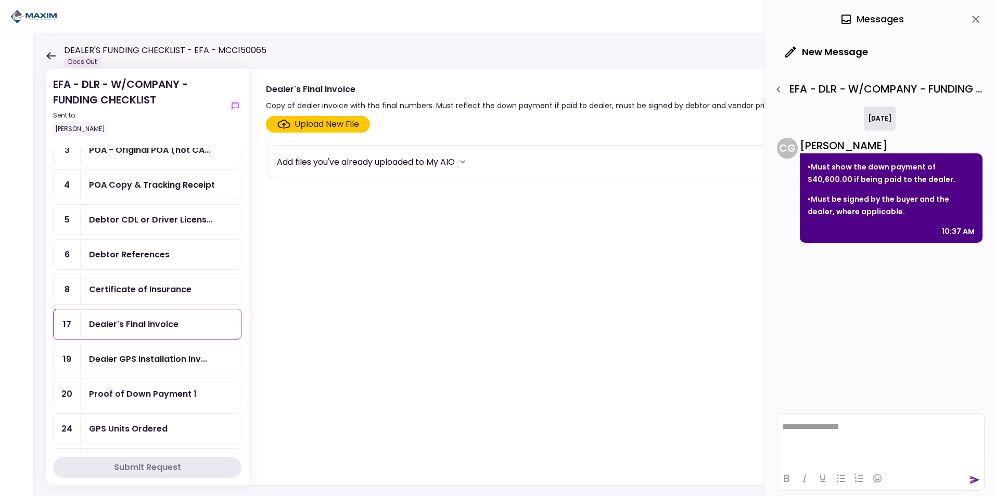
scroll to position [156, 0]
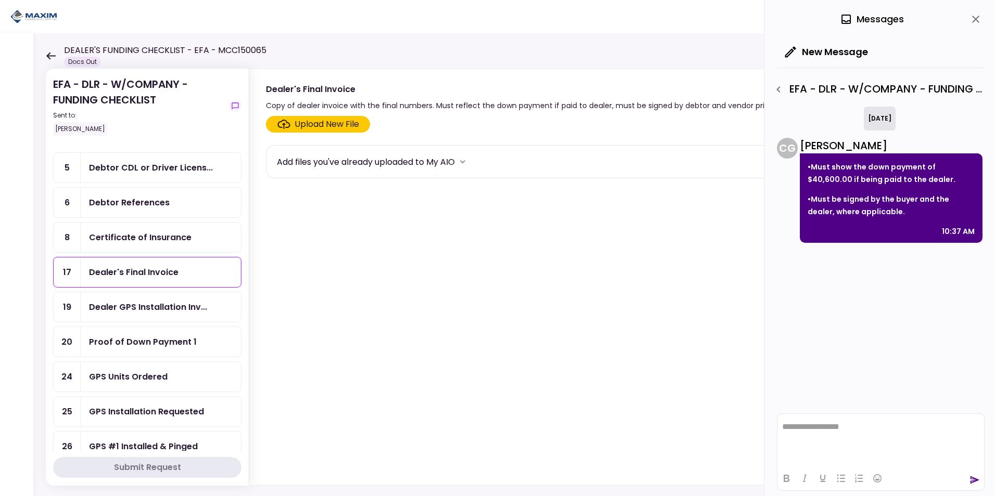
drag, startPoint x: 146, startPoint y: 199, endPoint x: 154, endPoint y: 202, distance: 8.9
click at [146, 199] on div "Debtor References" at bounding box center [129, 202] width 81 height 13
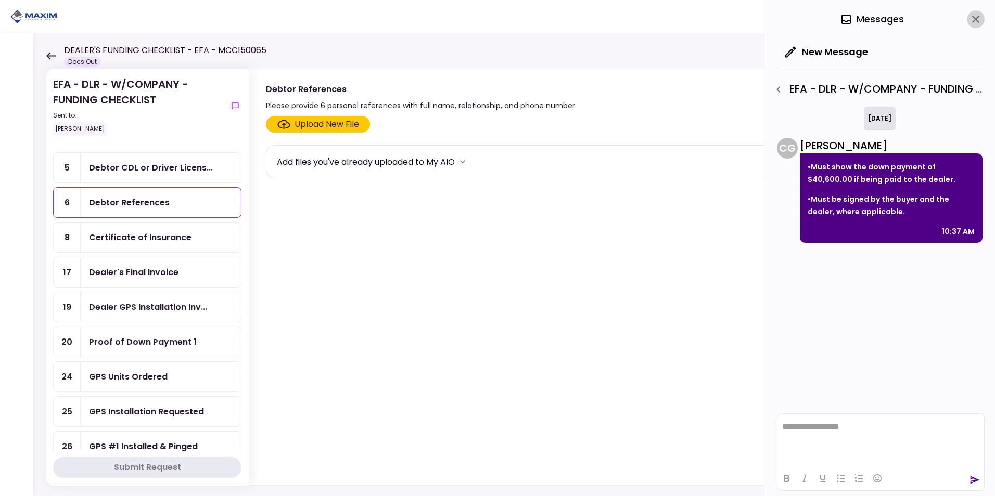
click at [971, 22] on icon "close" at bounding box center [976, 19] width 12 height 12
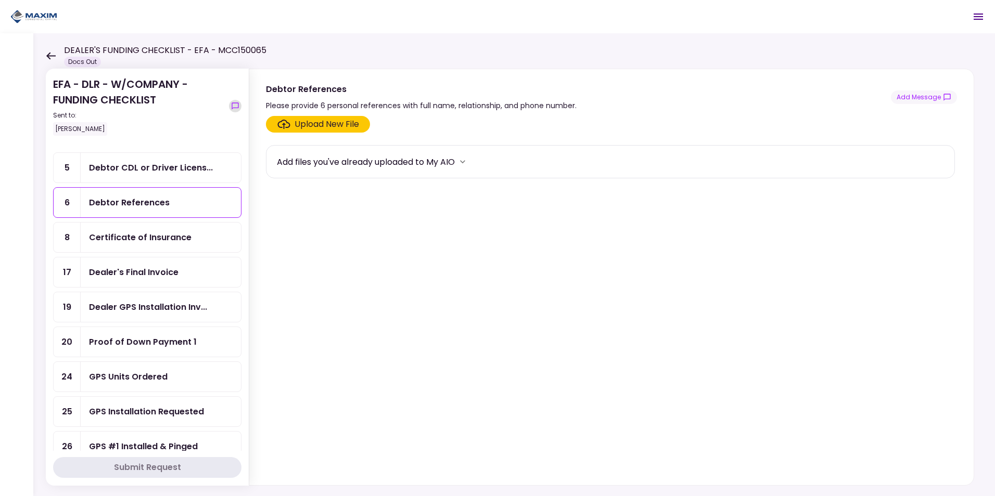
click at [237, 107] on icon "show-messages" at bounding box center [235, 106] width 8 height 8
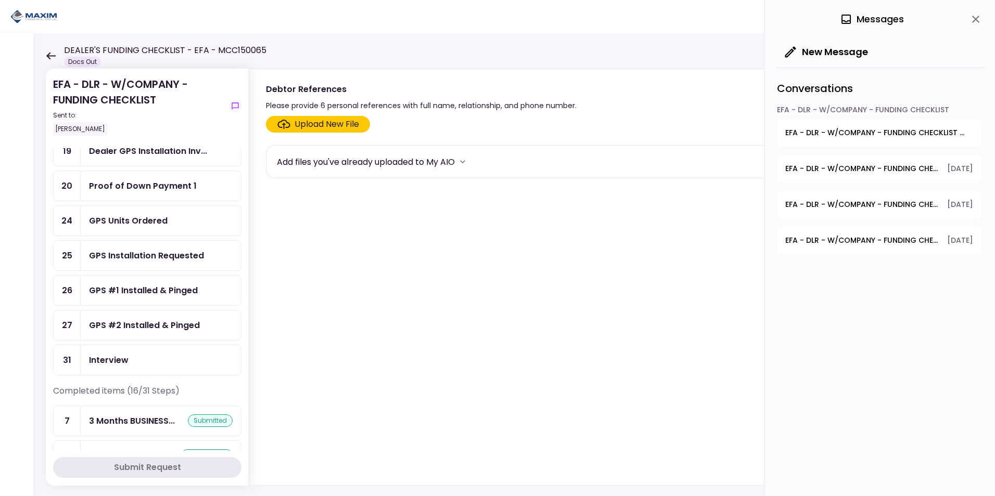
scroll to position [260, 0]
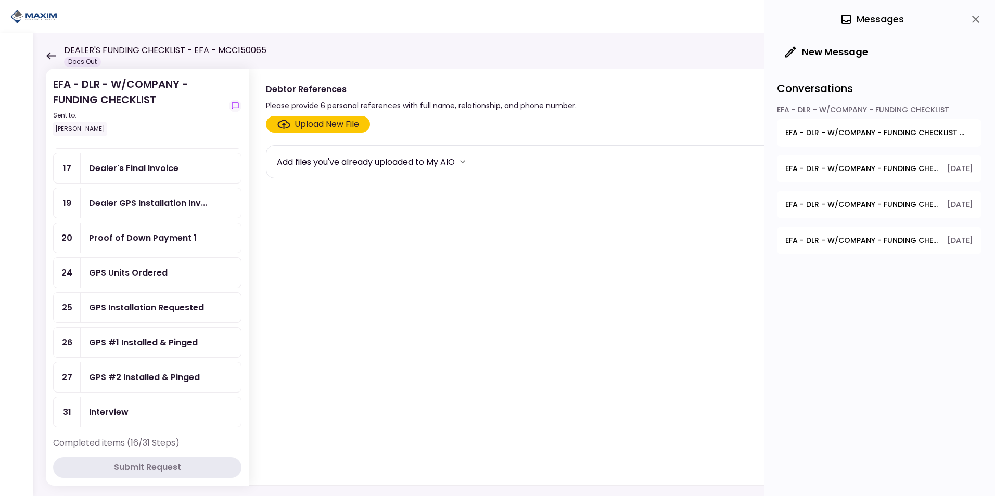
click at [229, 100] on button "show-messages" at bounding box center [235, 106] width 12 height 12
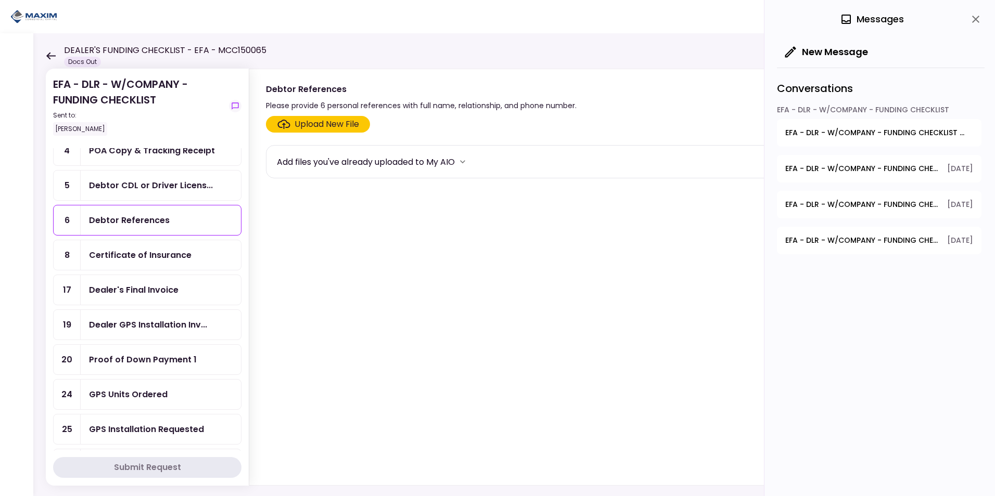
scroll to position [0, 0]
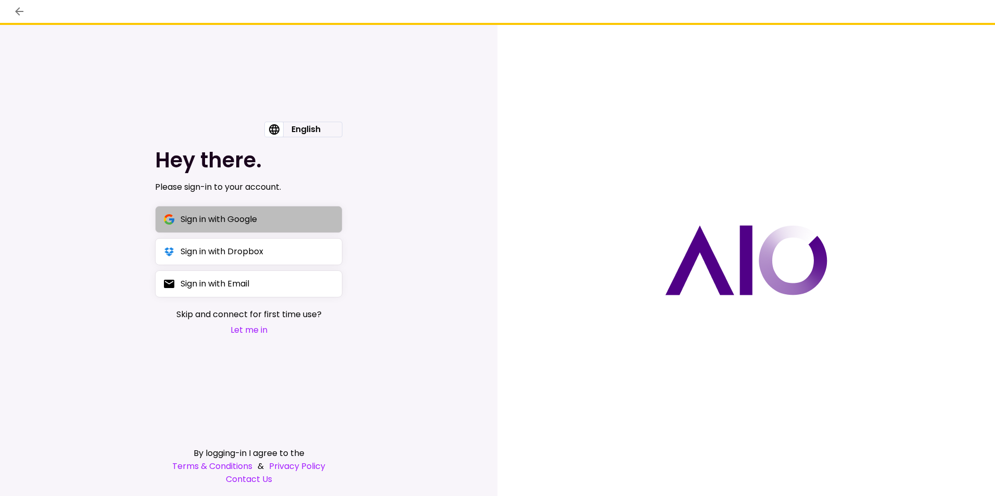
click at [236, 223] on div "Sign in with Google" at bounding box center [219, 219] width 77 height 13
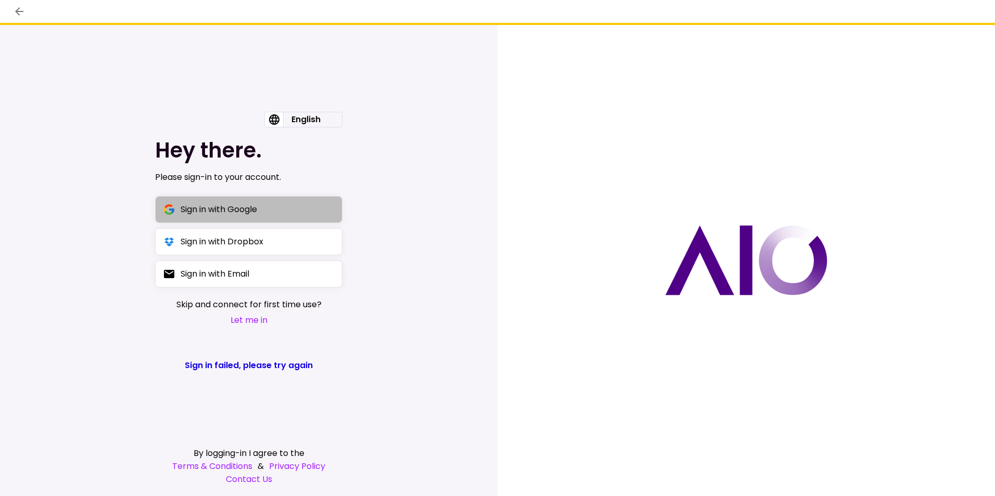
click at [255, 218] on button "Sign in with Google" at bounding box center [248, 209] width 187 height 27
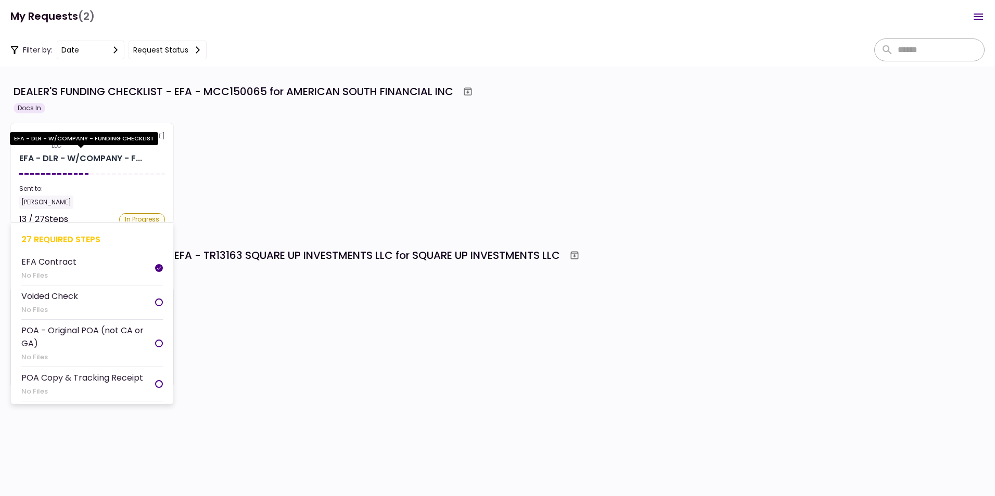
click at [78, 159] on div "EFA - DLR - W/COMPANY - F..." at bounding box center [80, 158] width 123 height 12
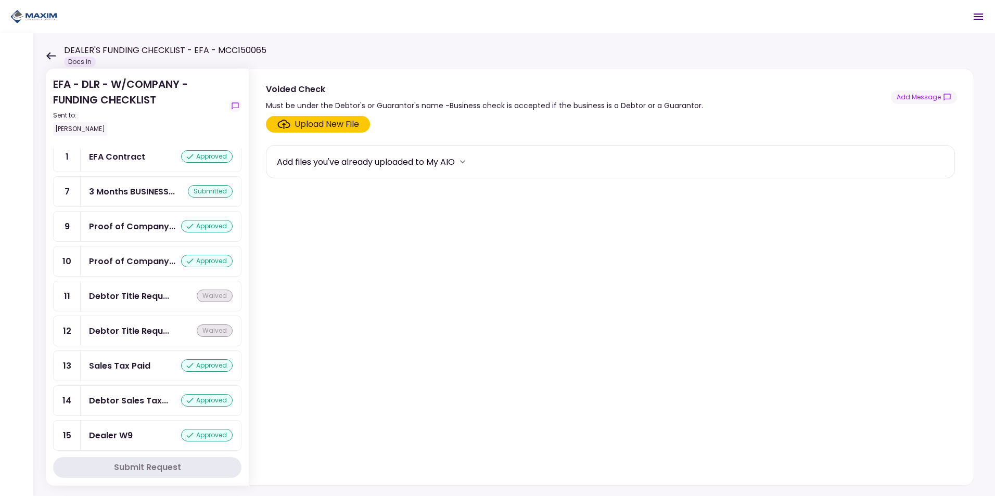
scroll to position [518, 0]
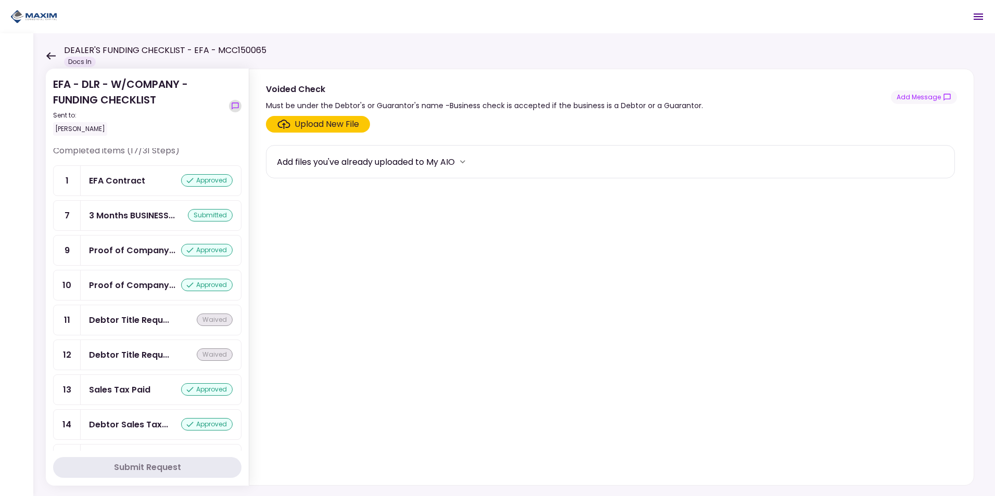
click at [236, 105] on icon "show-messages" at bounding box center [235, 106] width 8 height 8
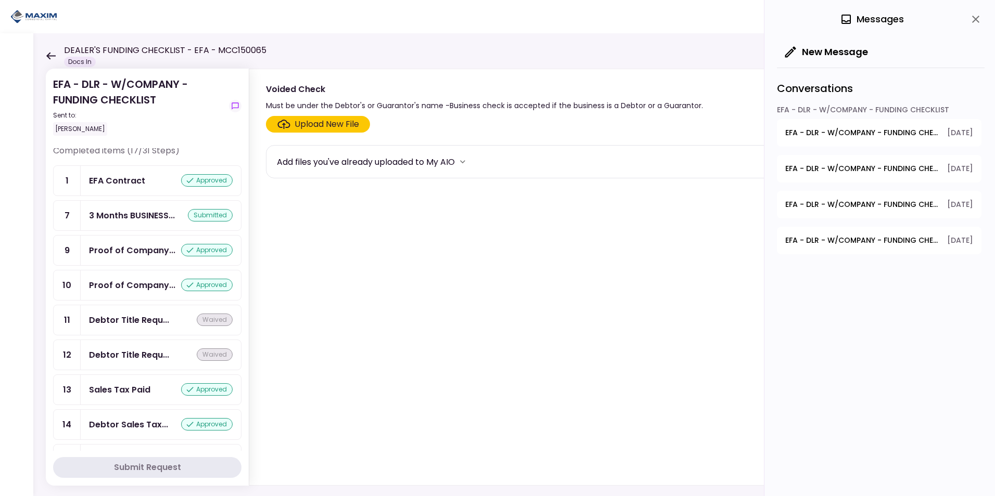
click at [888, 239] on span "EFA - DLR - W/COMPANY - FUNDING CHECKLIST - Debtor CDL or Driver License" at bounding box center [862, 240] width 155 height 11
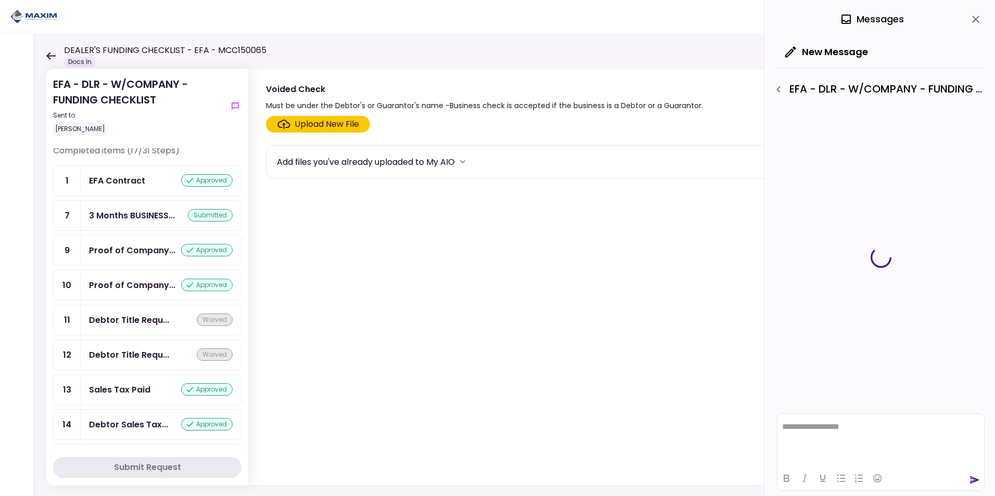
scroll to position [0, 0]
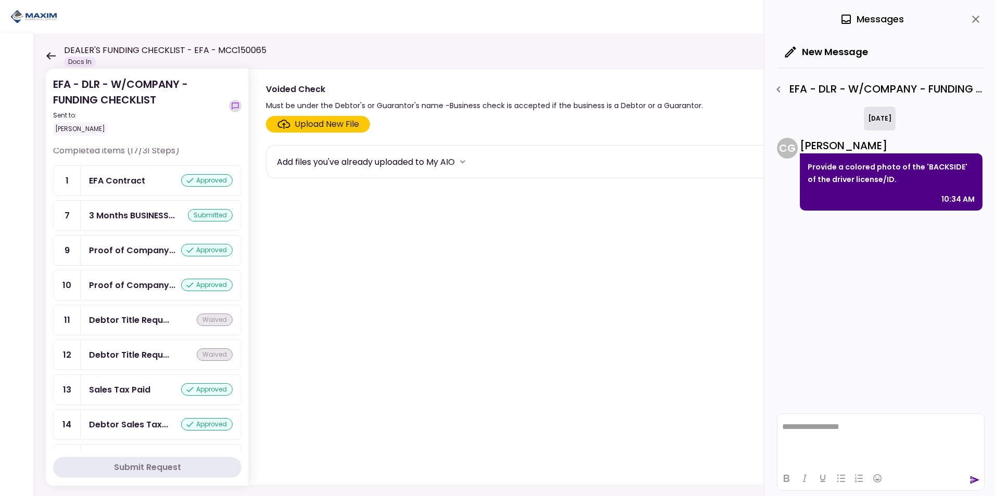
click at [234, 105] on icon "show-messages" at bounding box center [235, 106] width 8 height 8
click at [777, 89] on icon "button" at bounding box center [778, 89] width 4 height 6
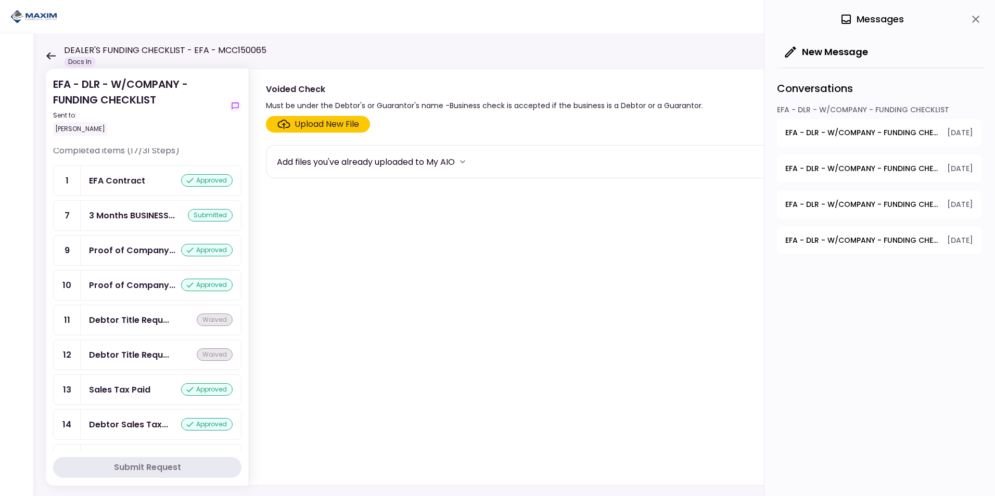
click at [847, 199] on span "EFA - DLR - W/COMPANY - FUNDING CHECKLIST - Dealer's Final Invoice" at bounding box center [862, 204] width 155 height 11
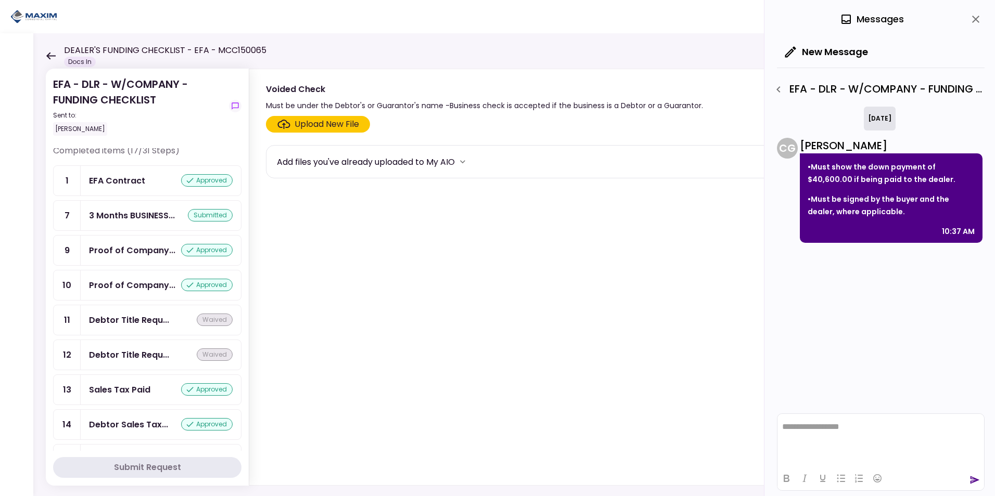
click at [782, 93] on icon "button" at bounding box center [778, 89] width 12 height 12
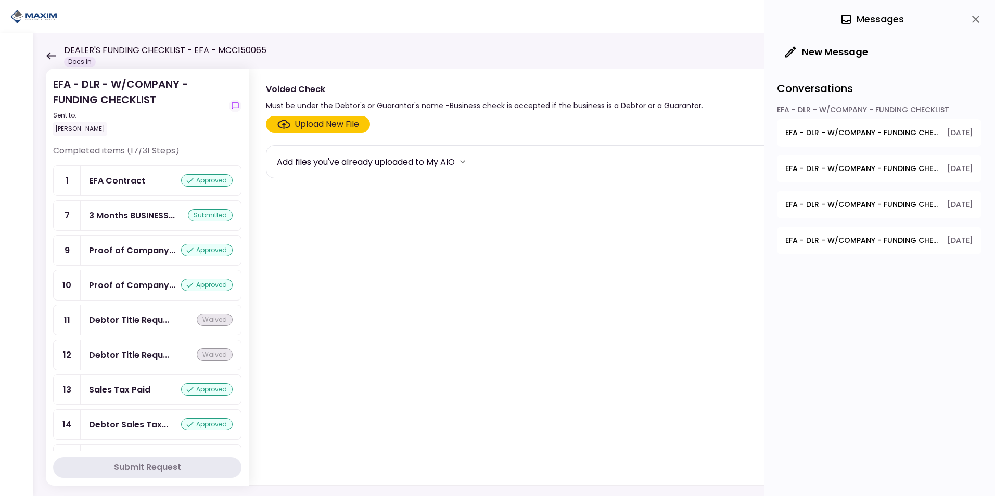
click at [825, 167] on span "EFA - DLR - W/COMPANY - FUNDING CHECKLIST - GPS Installation Requested" at bounding box center [862, 168] width 155 height 11
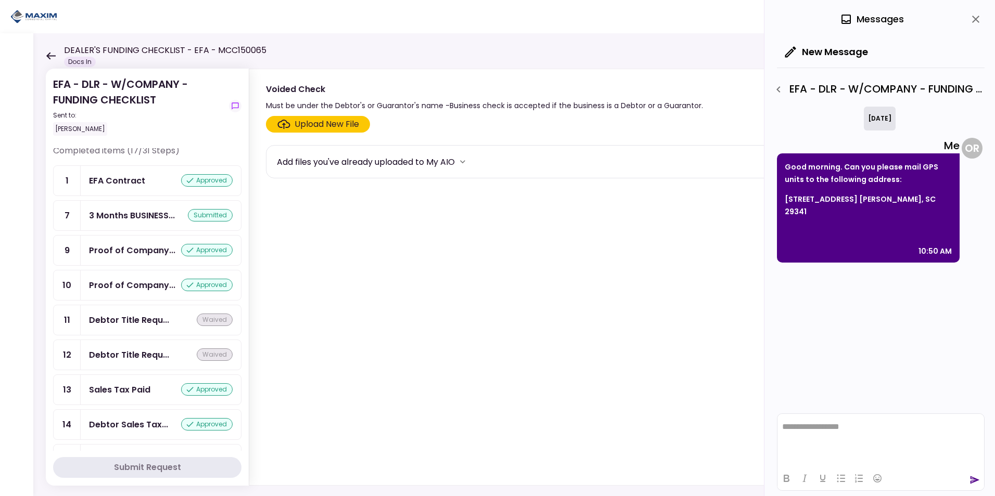
click at [780, 92] on icon "button" at bounding box center [778, 89] width 4 height 6
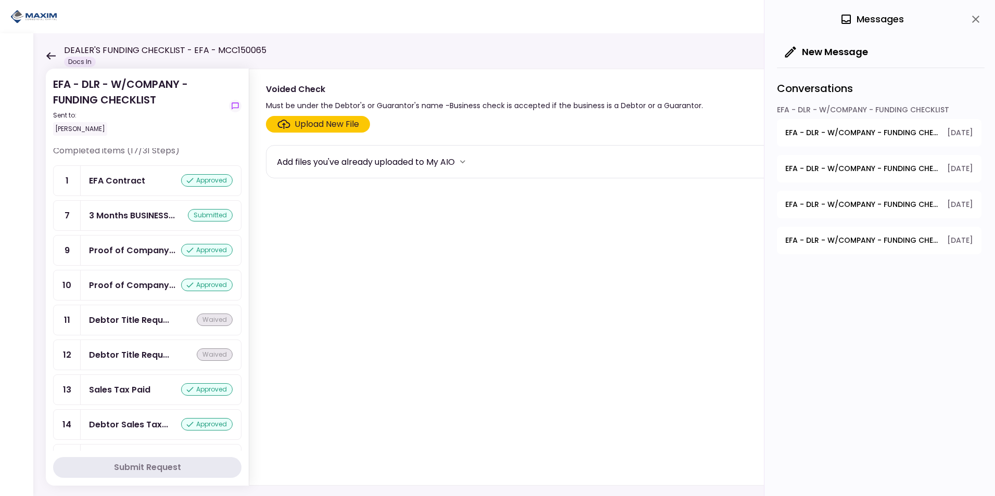
click at [817, 131] on span "EFA - DLR - W/COMPANY - FUNDING CHECKLIST - 3 Months BUSINESS Bank Statements" at bounding box center [862, 133] width 155 height 11
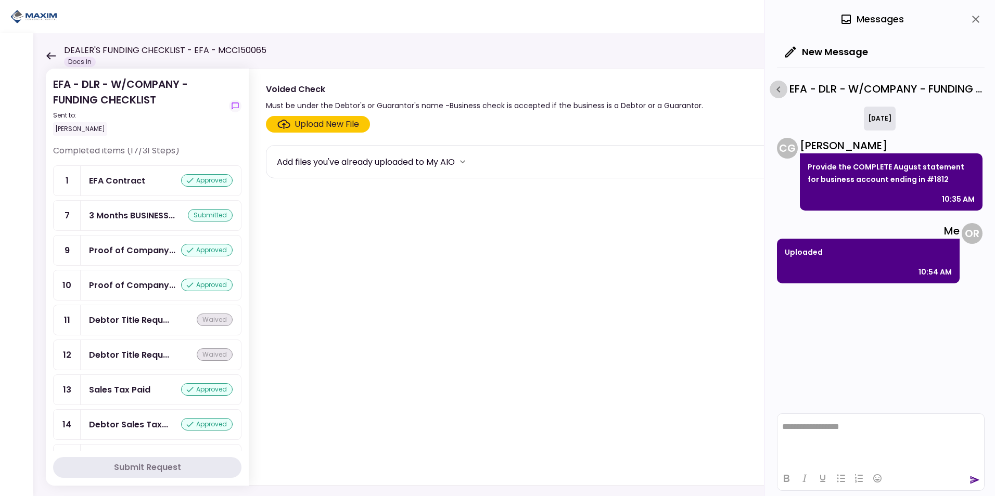
click at [777, 88] on icon "button" at bounding box center [778, 89] width 12 height 12
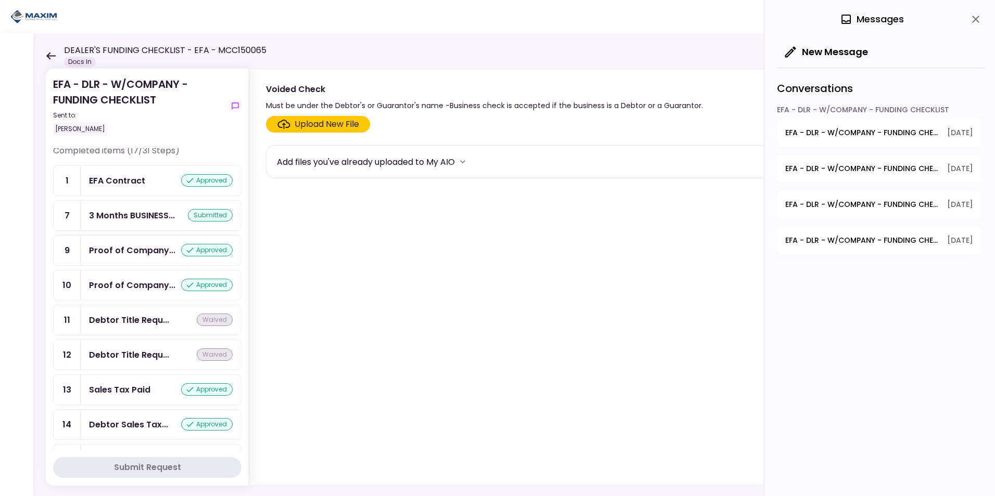
click at [975, 20] on icon "close" at bounding box center [975, 19] width 7 height 7
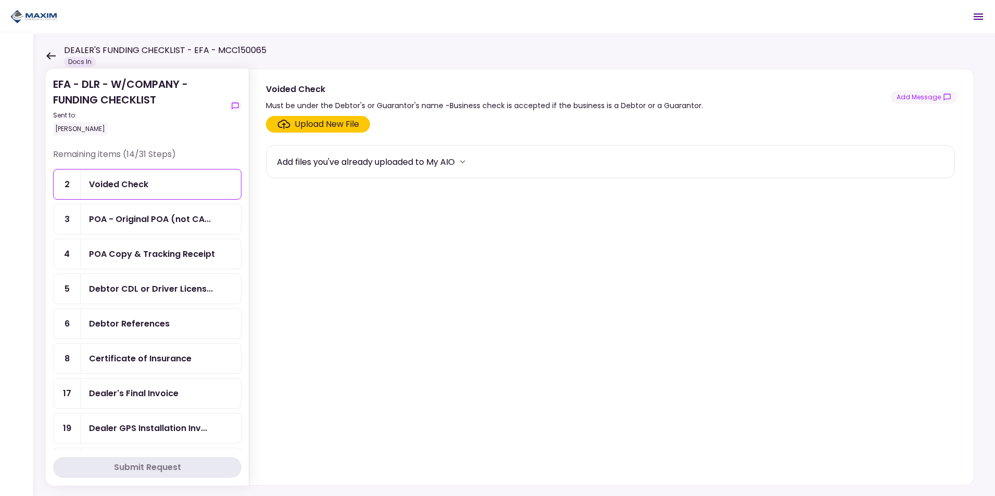
click at [50, 57] on icon at bounding box center [51, 56] width 10 height 8
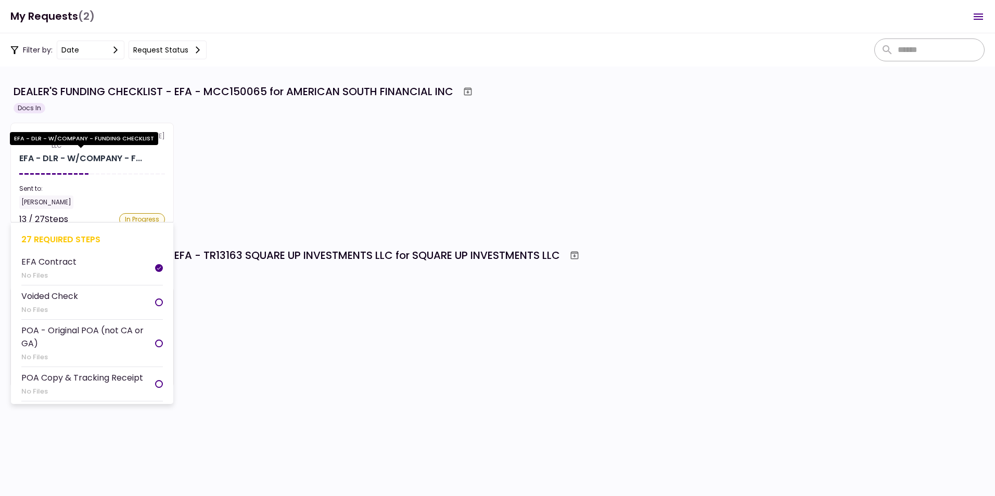
click at [79, 158] on div "EFA - DLR - W/COMPANY - F..." at bounding box center [80, 158] width 123 height 12
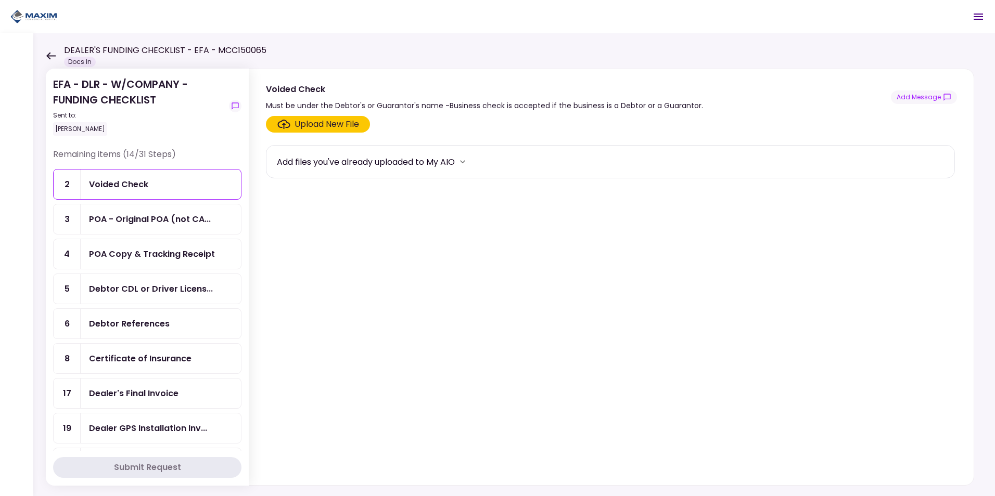
click at [52, 55] on icon at bounding box center [50, 55] width 9 height 7
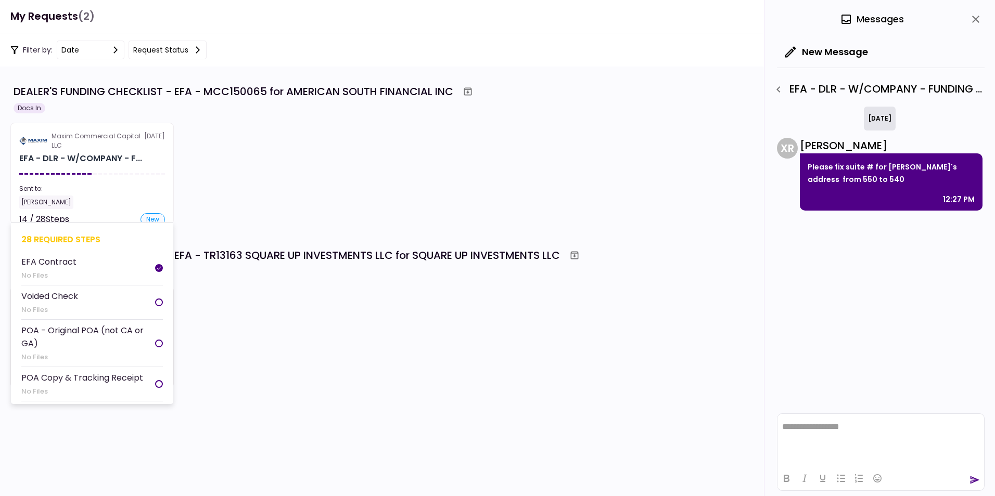
click at [99, 145] on div "Maxim Commercial Capital LLC" at bounding box center [98, 141] width 93 height 19
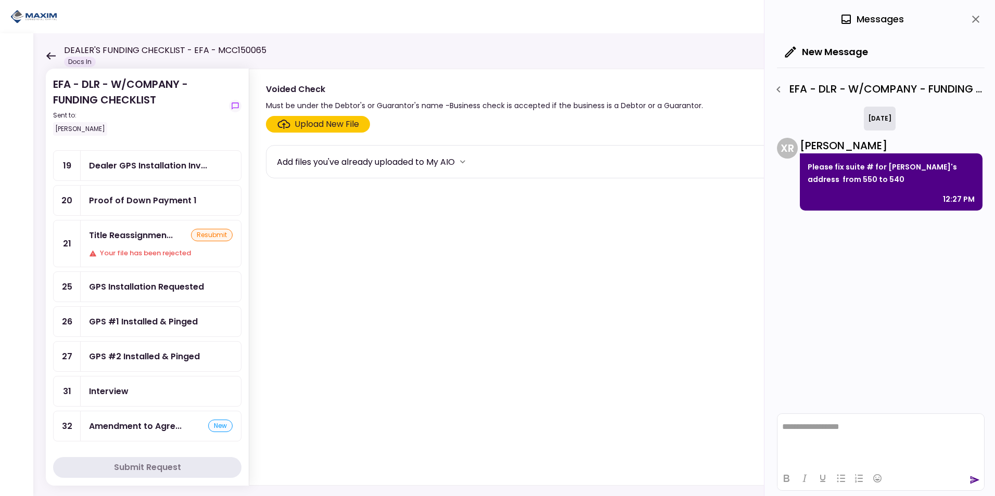
scroll to position [257, 0]
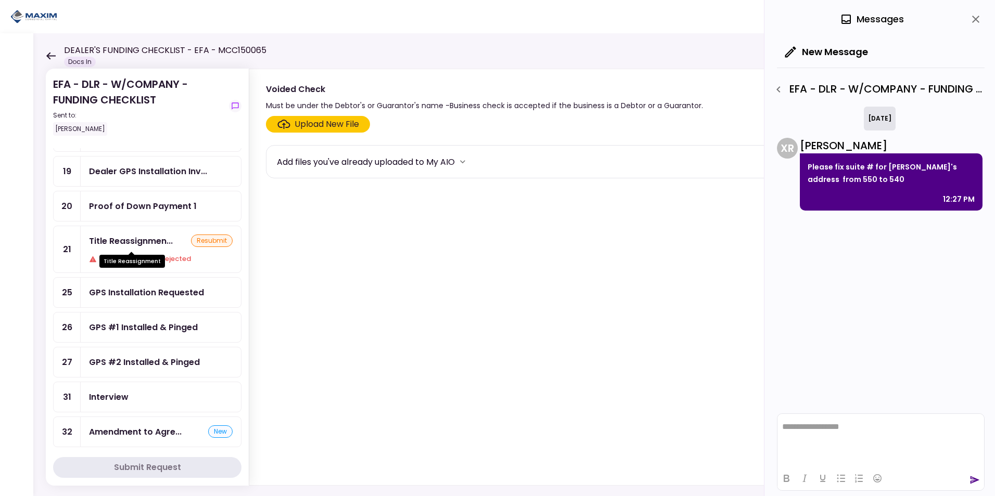
click at [138, 243] on div "Title Reassignmen..." at bounding box center [131, 241] width 84 height 13
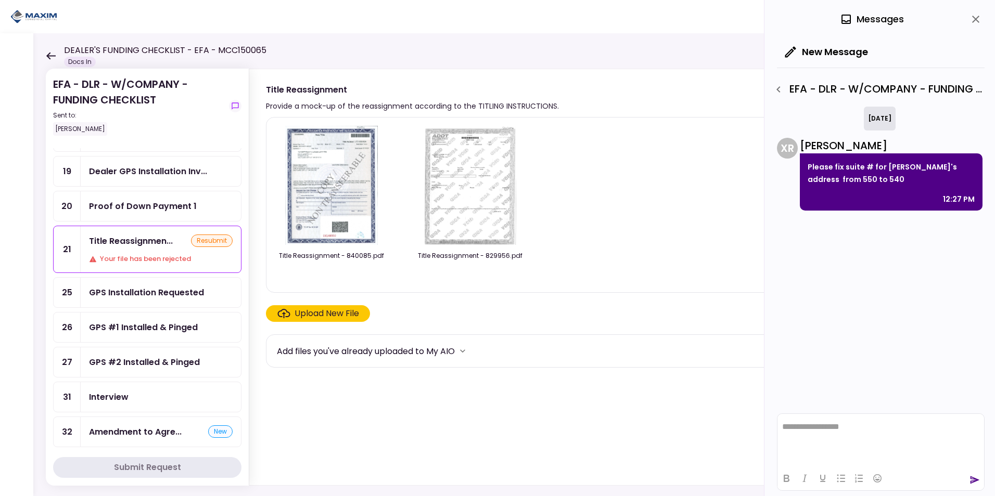
click at [314, 311] on div "Upload New File" at bounding box center [327, 314] width 65 height 12
click at [0, 0] on input "Upload New File" at bounding box center [0, 0] width 0 height 0
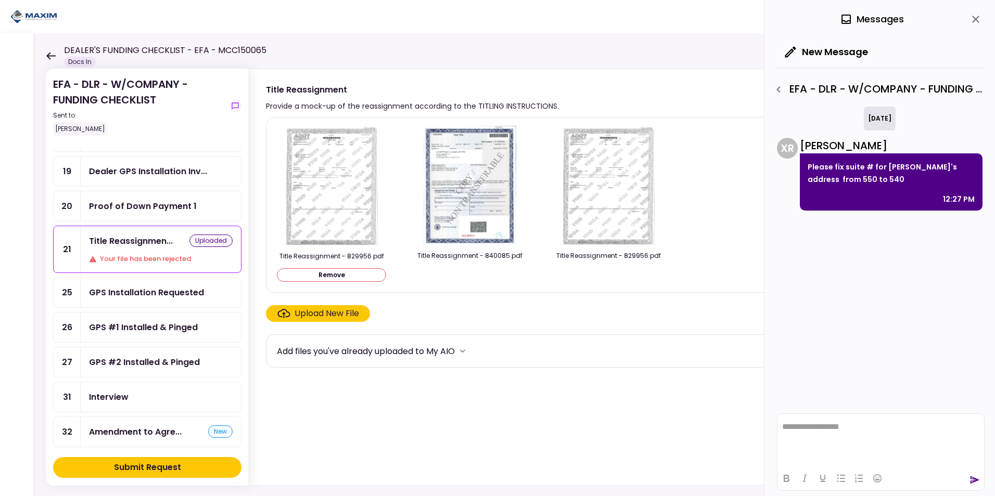
click at [326, 187] on img at bounding box center [331, 186] width 93 height 120
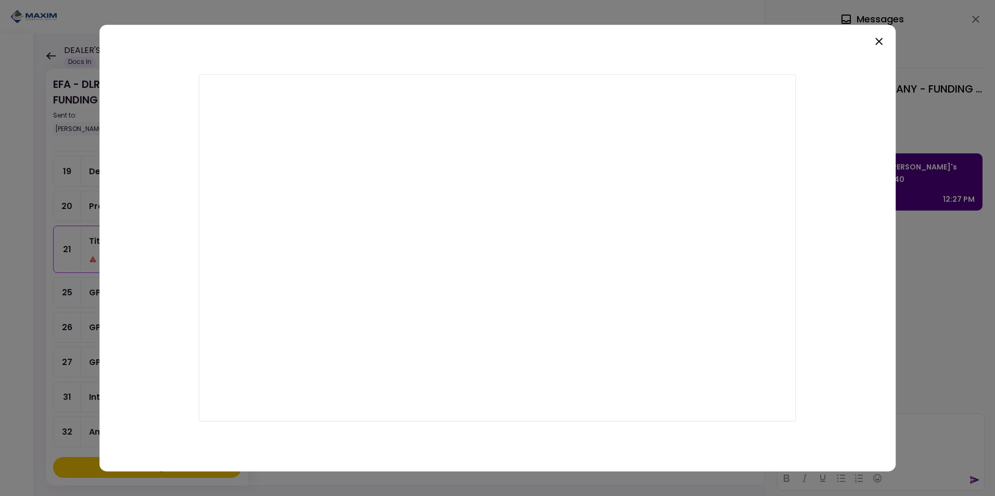
click at [873, 47] on icon at bounding box center [879, 41] width 12 height 12
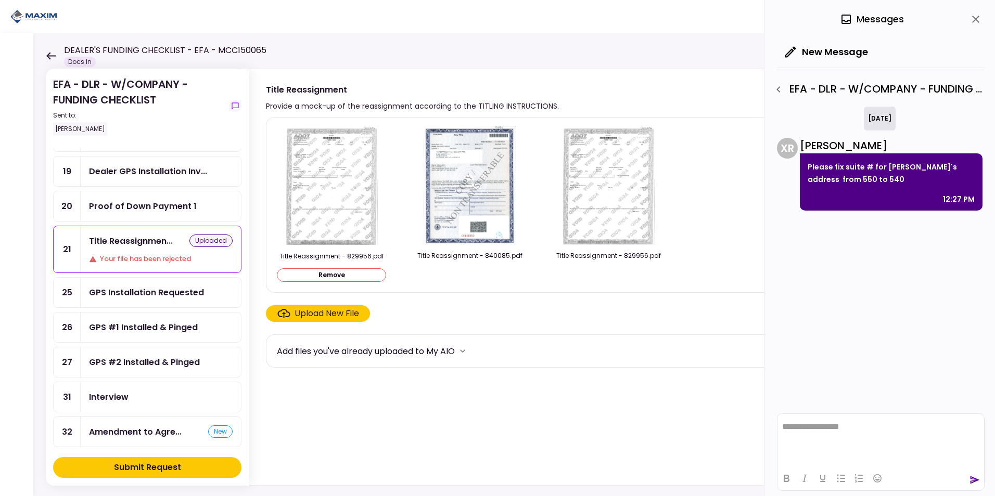
click at [156, 466] on div "Submit Request" at bounding box center [147, 468] width 67 height 12
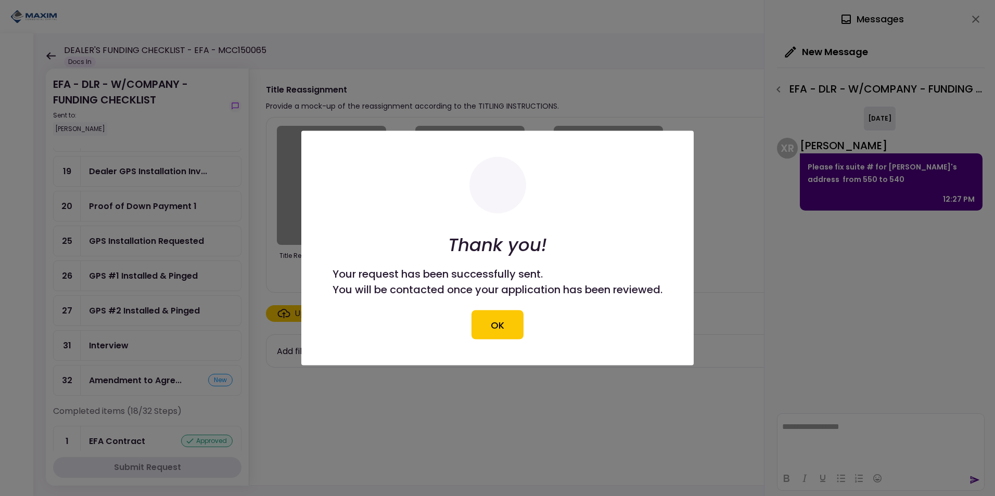
click at [833, 423] on div at bounding box center [497, 248] width 995 height 496
drag, startPoint x: 496, startPoint y: 325, endPoint x: 659, endPoint y: 368, distance: 168.7
click at [496, 324] on button "OK" at bounding box center [498, 325] width 52 height 29
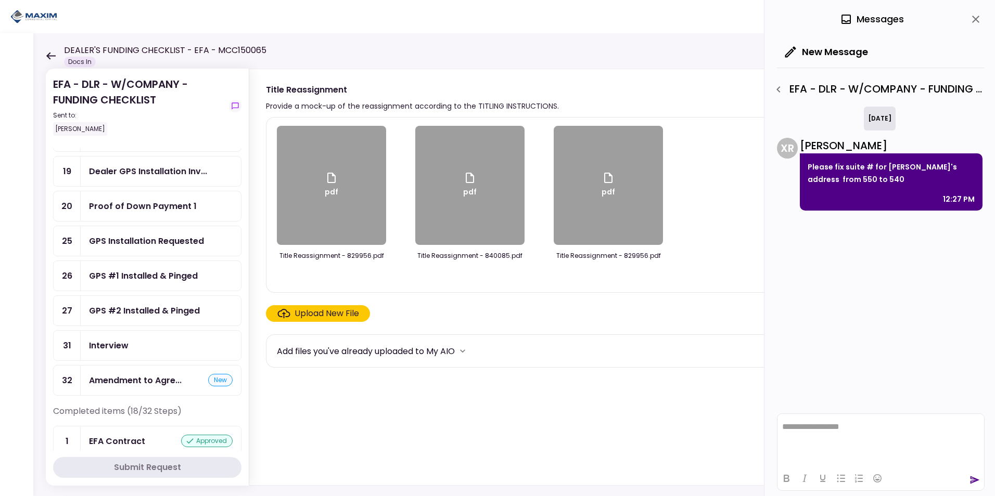
click at [868, 436] on html "**********" at bounding box center [881, 427] width 207 height 26
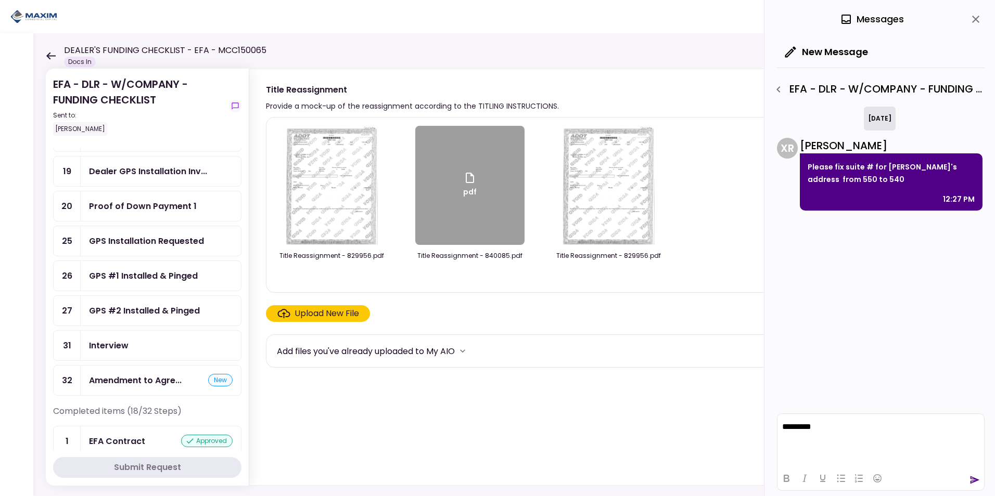
click at [974, 478] on icon "send" at bounding box center [975, 481] width 9 height 8
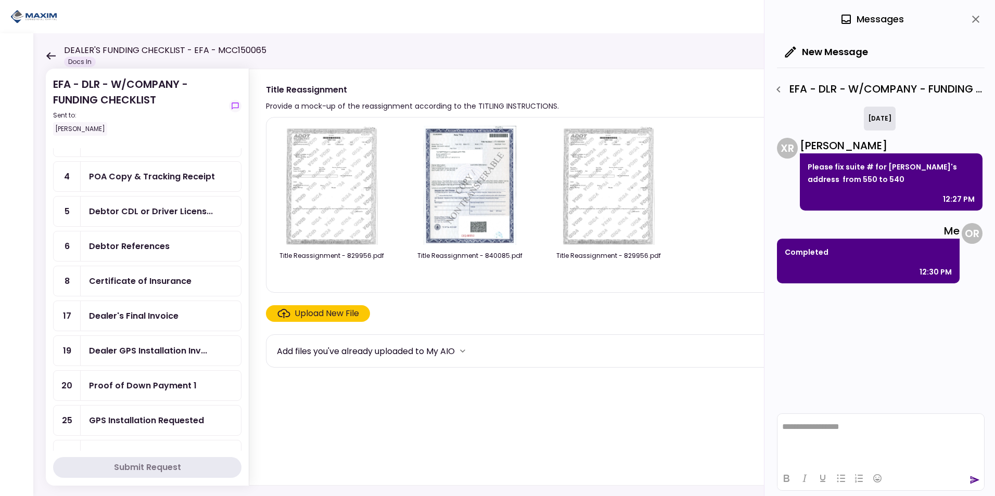
scroll to position [101, 0]
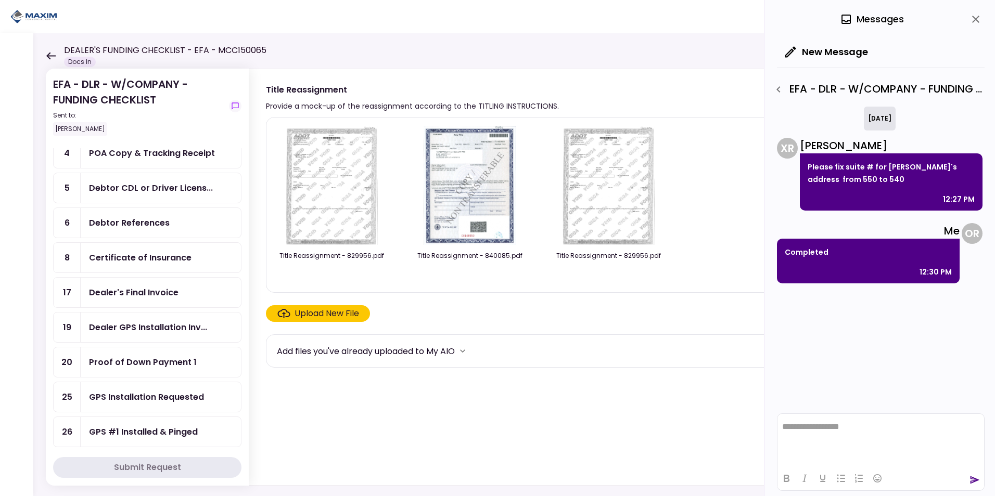
click at [974, 20] on icon "close" at bounding box center [975, 19] width 7 height 7
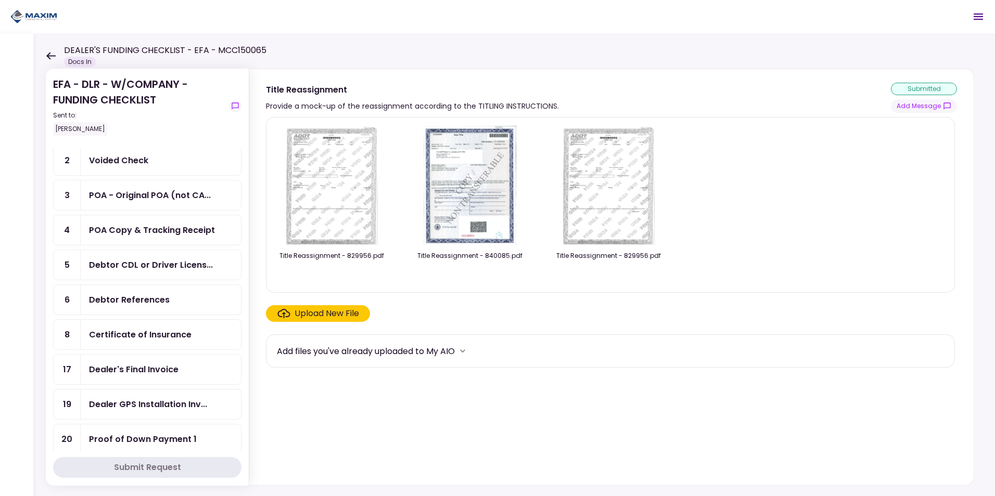
scroll to position [0, 0]
